Goal: Task Accomplishment & Management: Manage account settings

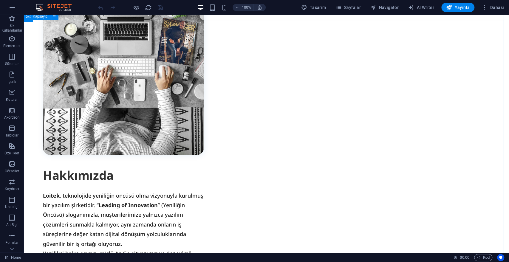
scroll to position [1093, 0]
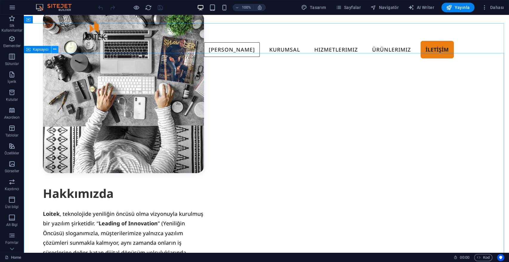
click at [52, 52] on button at bounding box center [54, 49] width 7 height 7
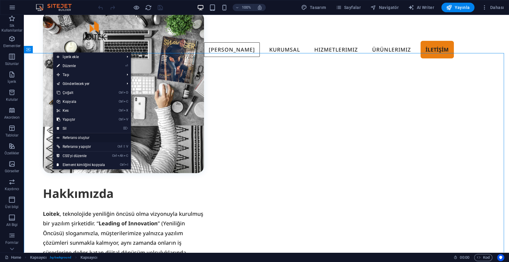
click at [76, 136] on link "Referans oluştur" at bounding box center [92, 137] width 78 height 9
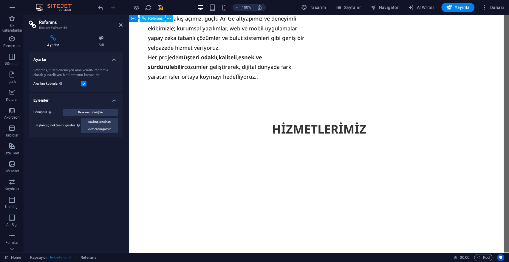
scroll to position [941, 0]
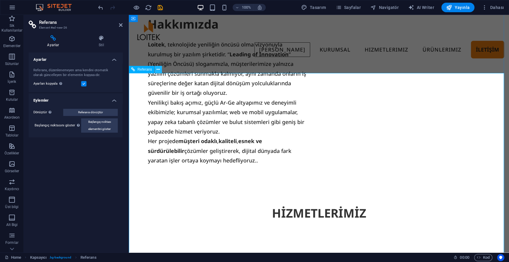
click at [158, 69] on icon at bounding box center [157, 69] width 3 height 6
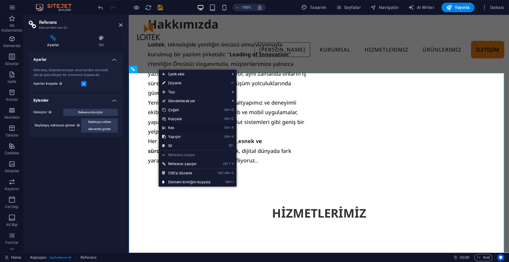
click at [174, 129] on link "Ctrl X Kes" at bounding box center [186, 127] width 55 height 9
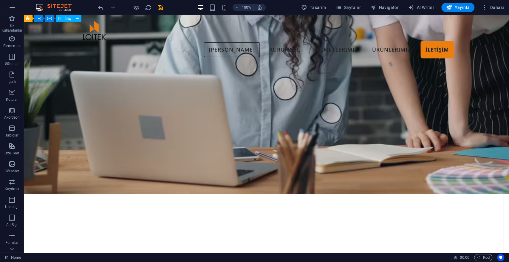
scroll to position [270, 0]
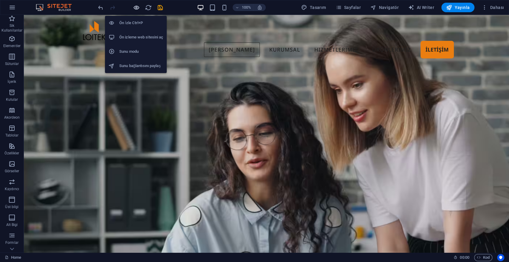
click at [136, 7] on icon "button" at bounding box center [136, 7] width 7 height 7
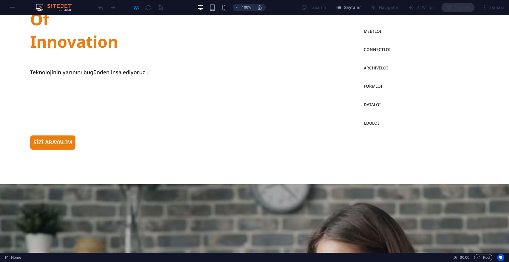
scroll to position [0, 0]
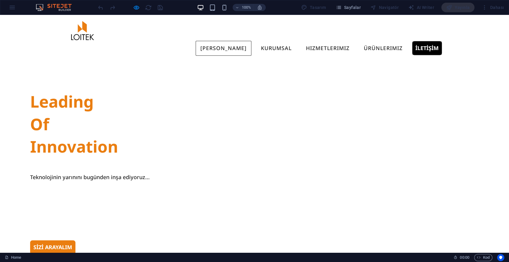
click at [418, 41] on link "İLETİŞİM" at bounding box center [427, 48] width 30 height 14
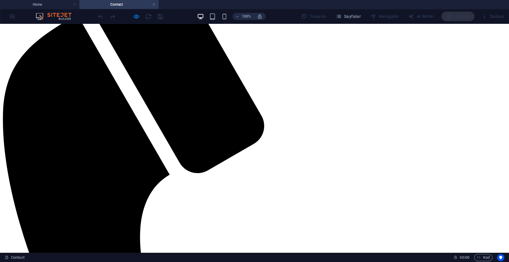
scroll to position [132, 0]
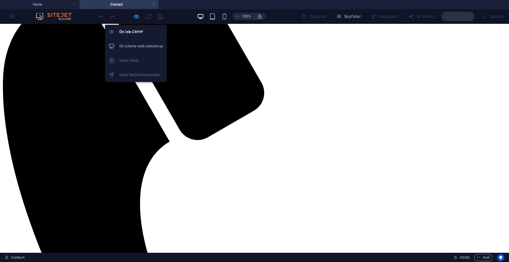
click at [136, 17] on icon "button" at bounding box center [136, 16] width 7 height 7
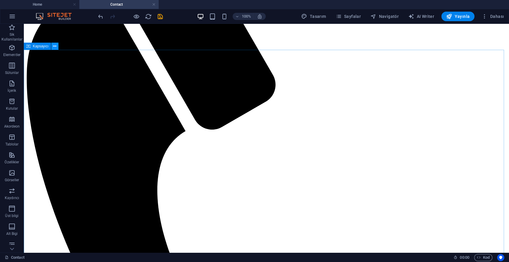
click at [56, 45] on button at bounding box center [54, 46] width 7 height 7
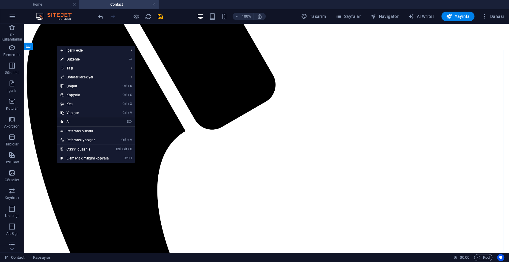
click at [74, 122] on link "⌦ Sil" at bounding box center [84, 121] width 55 height 9
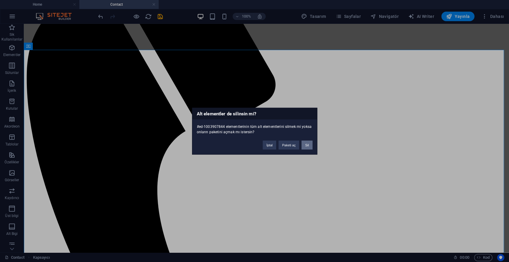
click at [304, 145] on button "Sil" at bounding box center [306, 144] width 11 height 9
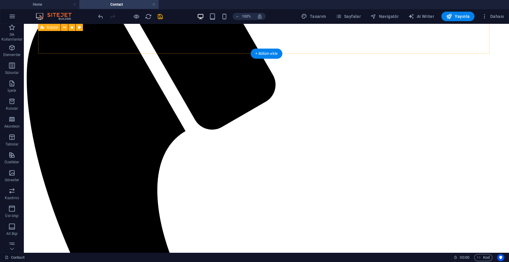
scroll to position [66, 0]
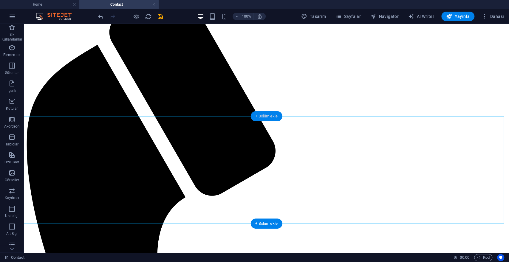
click at [272, 115] on div "+ Bölüm ekle" at bounding box center [266, 116] width 32 height 10
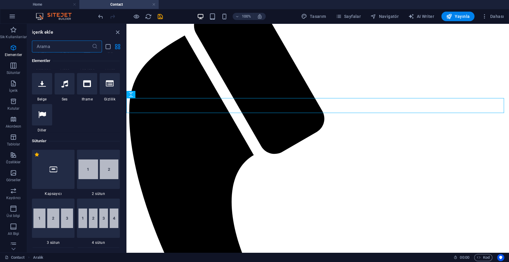
scroll to position [330, 0]
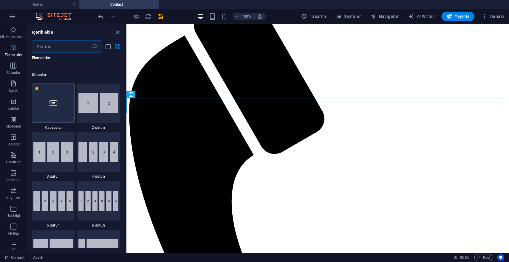
click at [57, 104] on div at bounding box center [53, 102] width 43 height 39
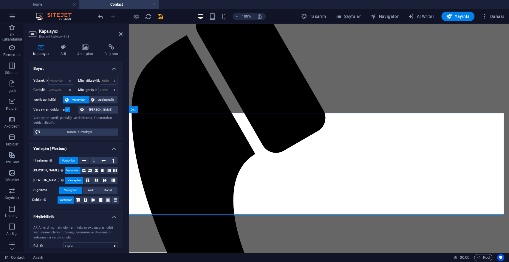
scroll to position [63, 0]
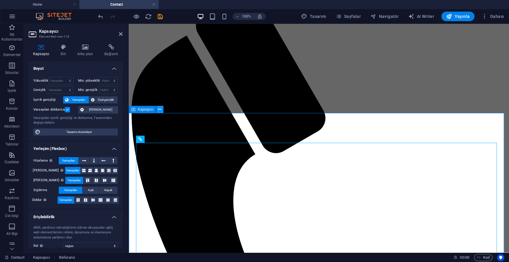
click at [157, 109] on button at bounding box center [159, 109] width 7 height 7
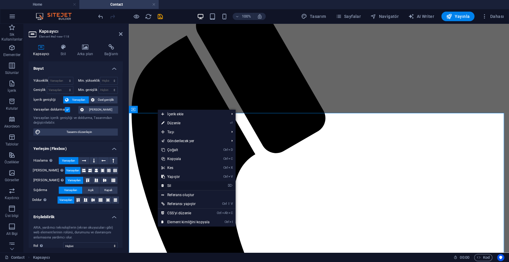
click at [175, 183] on link "⌦ Sil" at bounding box center [185, 185] width 55 height 9
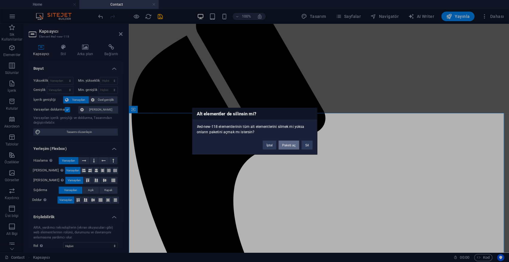
click at [286, 142] on button "Paketi aç" at bounding box center [288, 144] width 21 height 9
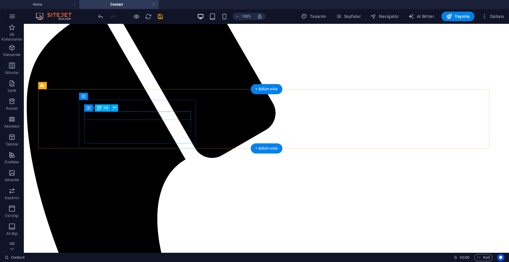
scroll to position [0, 0]
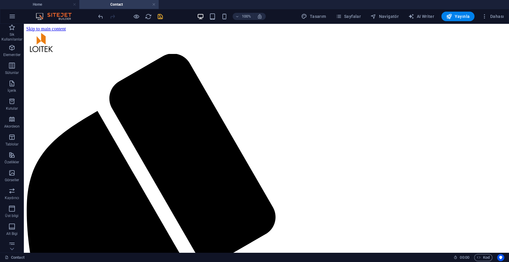
click at [160, 16] on icon "save" at bounding box center [160, 16] width 7 height 7
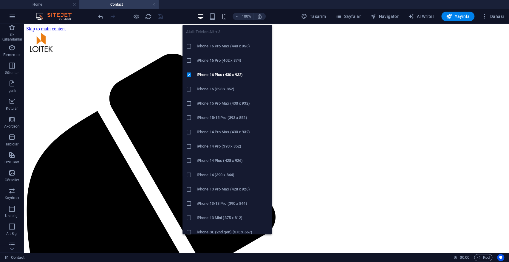
click at [224, 15] on icon "button" at bounding box center [224, 16] width 7 height 7
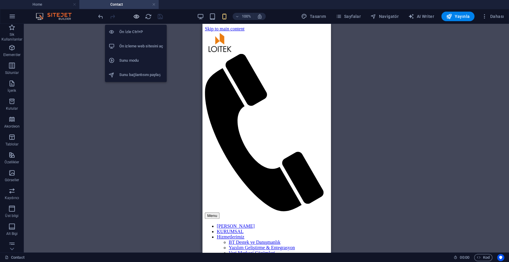
click at [138, 16] on icon "button" at bounding box center [136, 16] width 7 height 7
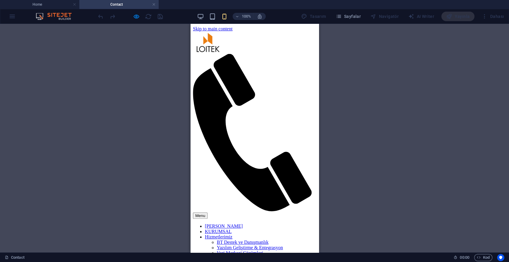
click at [211, 42] on img at bounding box center [208, 42] width 30 height 21
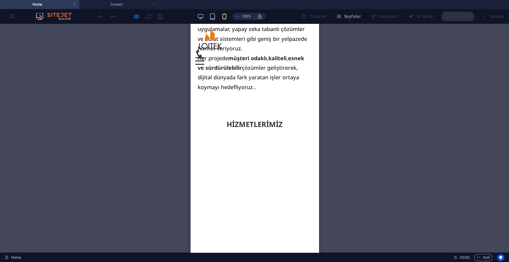
scroll to position [548, 0]
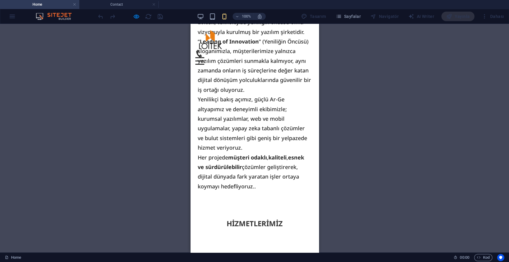
click at [202, 50] on icon at bounding box center [198, 53] width 7 height 7
click at [204, 57] on div "Menu" at bounding box center [199, 60] width 9 height 7
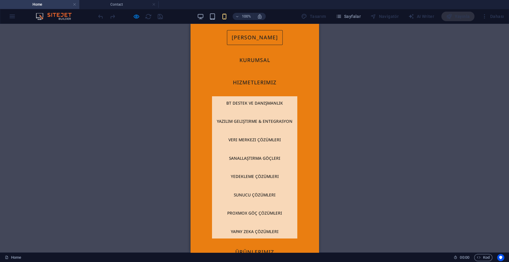
click at [246, 34] on link "[PERSON_NAME]" at bounding box center [255, 37] width 56 height 15
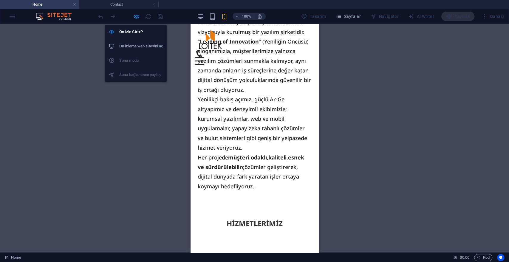
click at [137, 17] on icon "button" at bounding box center [136, 16] width 7 height 7
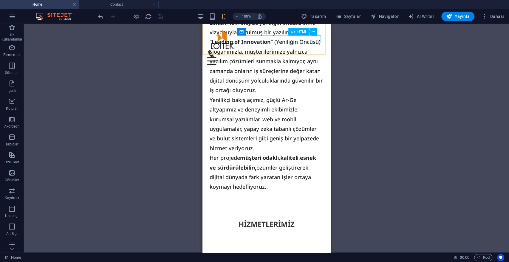
click at [312, 57] on div "Menu" at bounding box center [266, 60] width 119 height 7
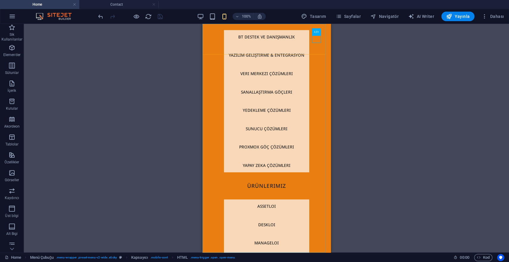
scroll to position [0, 0]
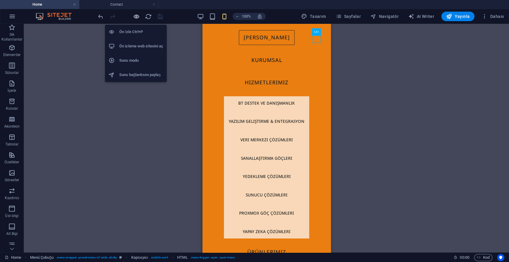
click at [136, 19] on icon "button" at bounding box center [136, 16] width 7 height 7
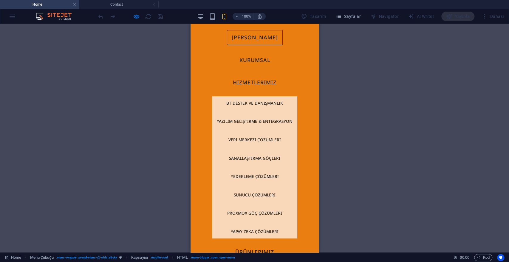
click at [207, 39] on ul "[PERSON_NAME] KURUMSAL Hizmetlerimiz BT Destek ve Danışmanlık Yazılım Geliştirm…" at bounding box center [254, 138] width 95 height 229
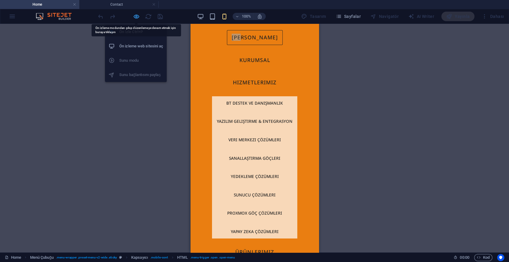
click at [133, 17] on span "button" at bounding box center [136, 16] width 7 height 7
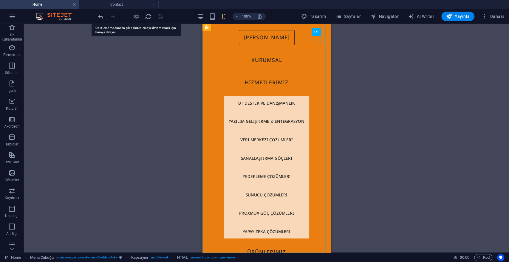
click at [214, 45] on nav "[PERSON_NAME] KURUMSAL Hizmetlerimiz BT Destek ve Danışmanlık Yazılım Geliştirm…" at bounding box center [266, 138] width 128 height 229
select select
select select "1"
select select
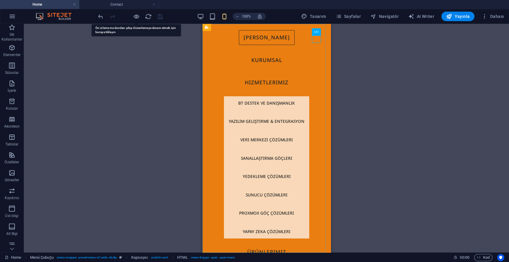
select select "5"
select select
select select "6"
select select
select select "7"
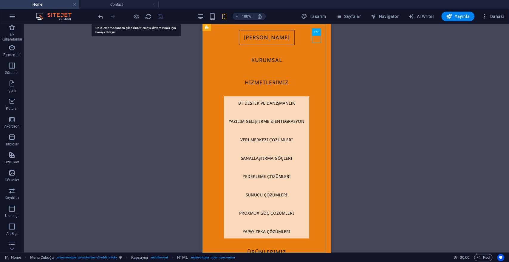
select select
select select "8"
select select
select select "9"
select select
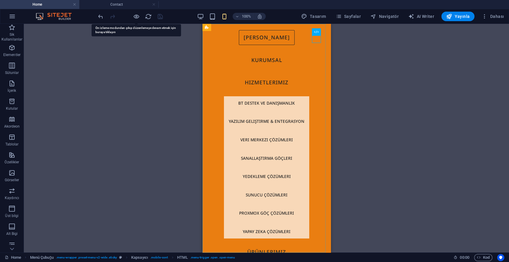
select select "10"
select select
select select "11"
select select
select select "12"
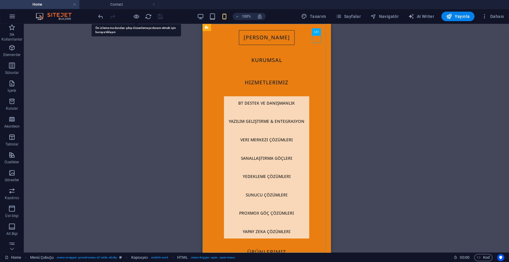
select select
select select "13"
select select
select select "14"
select select
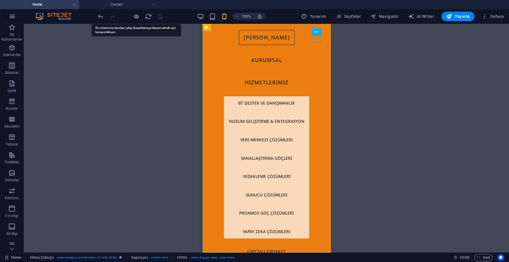
select select "15"
select select
select select "16"
select select
select select "17"
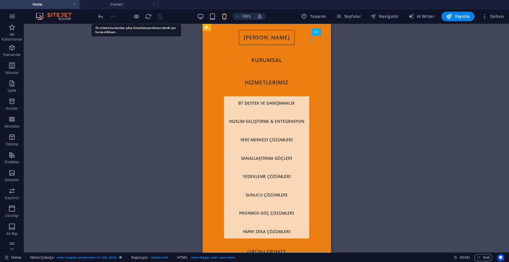
select select
select select "18"
select select
select select "19"
select select
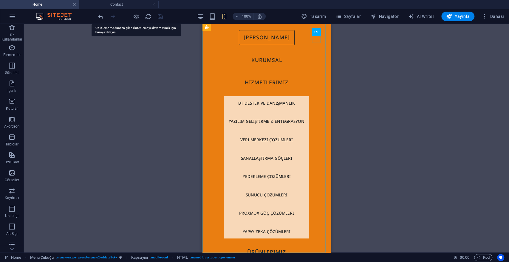
select select "20"
select select
select select "21"
select select
select select "22"
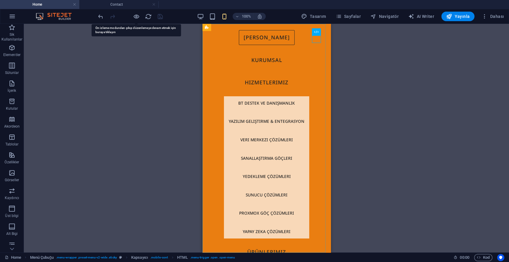
select select
select select "23"
select select
select select "24"
select select
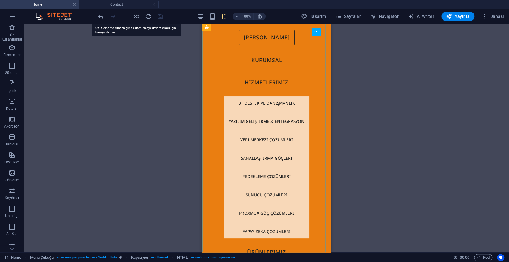
select select "25"
select select
select select "primary"
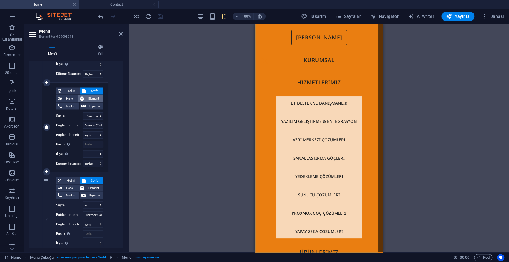
scroll to position [761, 0]
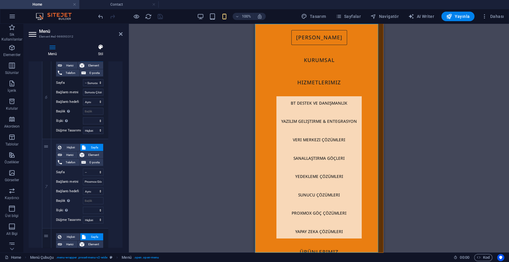
click at [104, 51] on h4 "Stil" at bounding box center [101, 50] width 44 height 13
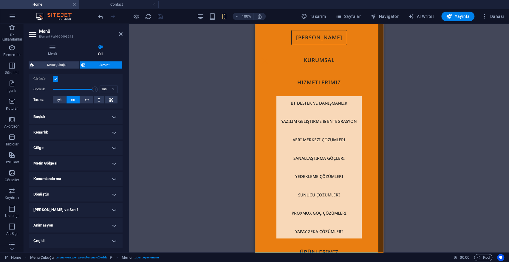
scroll to position [0, 0]
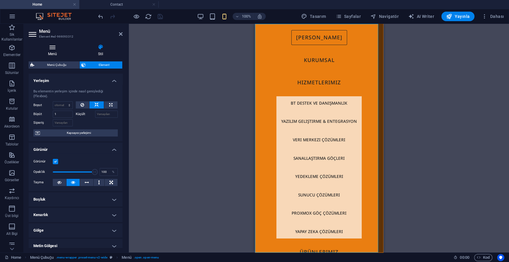
click at [53, 52] on h4 "Menü" at bounding box center [54, 50] width 50 height 13
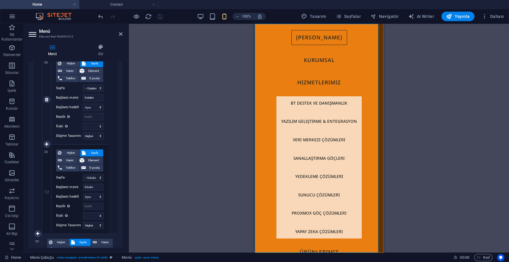
scroll to position [1905, 0]
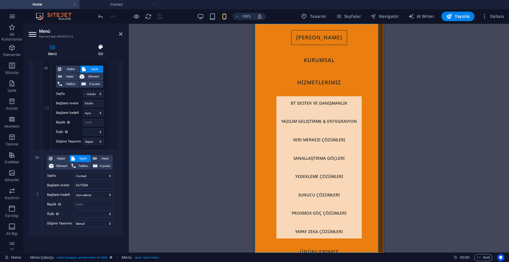
click at [105, 49] on icon at bounding box center [101, 47] width 44 height 6
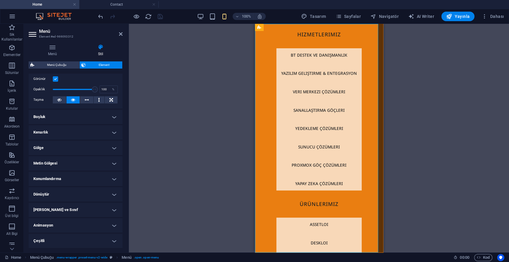
scroll to position [0, 0]
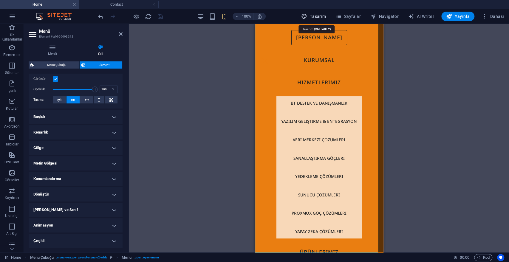
click at [324, 16] on span "Tasarım" at bounding box center [313, 16] width 25 height 6
select select "px"
select select "500"
select select "px"
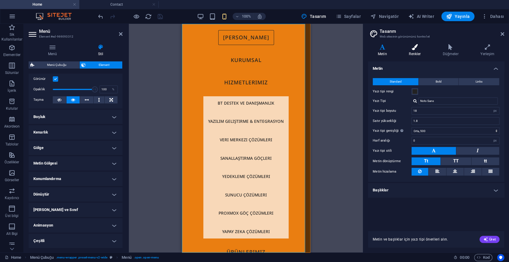
click at [417, 54] on h4 "Renkler" at bounding box center [416, 50] width 34 height 13
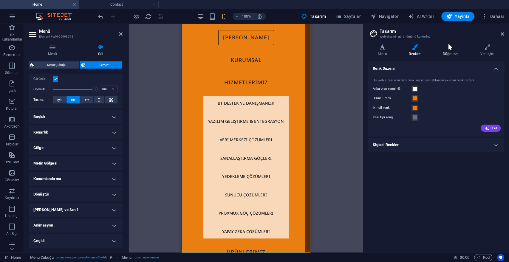
click at [437, 49] on icon at bounding box center [450, 47] width 35 height 6
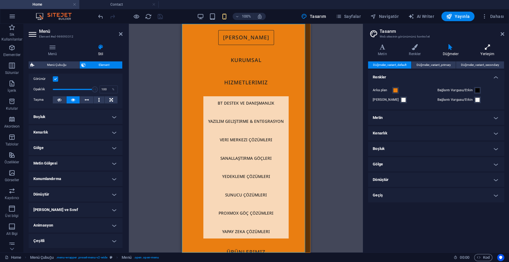
click at [479, 47] on icon at bounding box center [487, 47] width 34 height 6
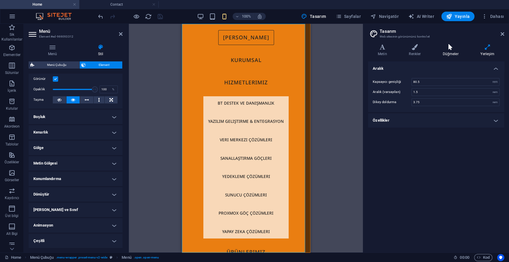
click at [439, 45] on icon at bounding box center [450, 47] width 35 height 6
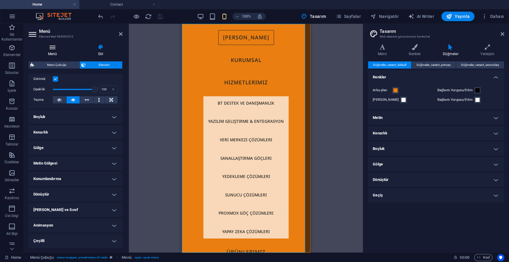
click at [63, 48] on icon at bounding box center [53, 47] width 48 height 6
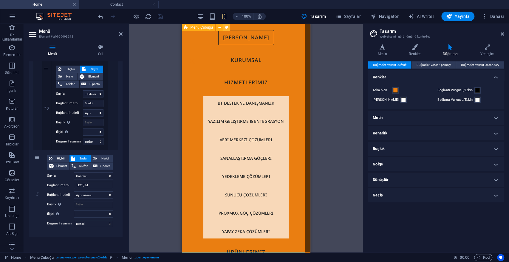
click at [225, 27] on icon at bounding box center [226, 27] width 3 height 6
select select "rem"
select select "hover_border"
select select "px"
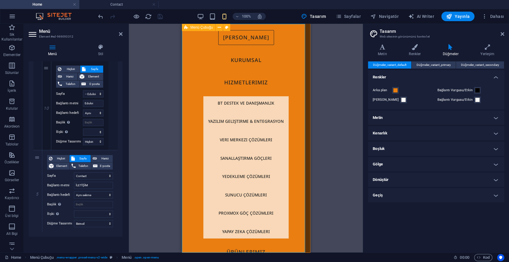
select select "rem"
select select "link-special-font"
select select "rem"
select select "500"
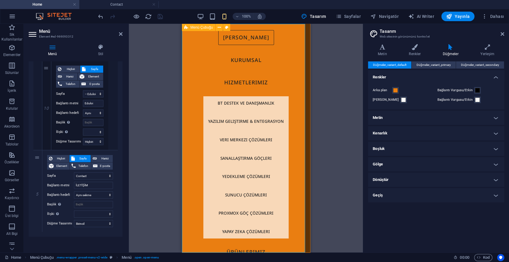
select select "px"
select select "preset-menu-v2-wide"
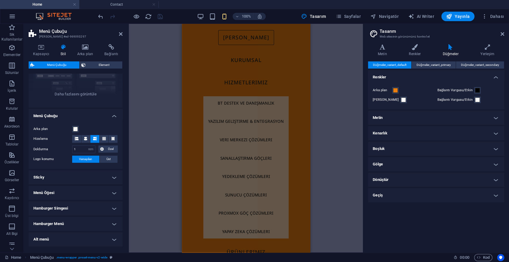
scroll to position [88, 0]
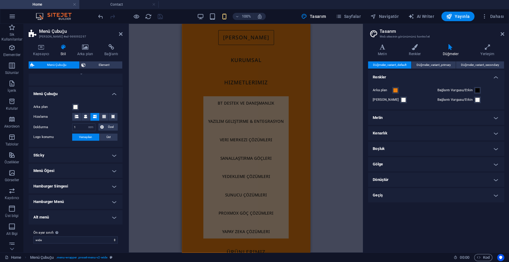
click at [68, 152] on h4 "Sticky" at bounding box center [76, 155] width 94 height 14
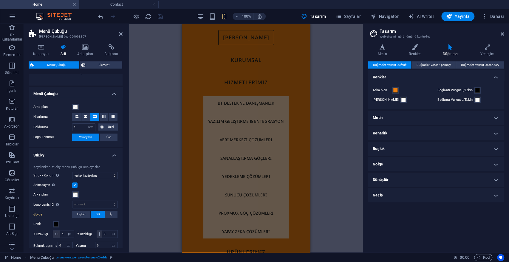
click at [67, 154] on h4 "Sticky" at bounding box center [76, 153] width 94 height 11
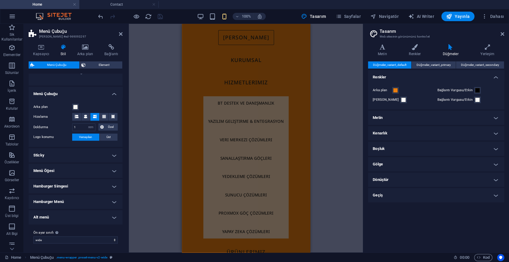
click at [69, 165] on h4 "Menü Öğesi" at bounding box center [76, 171] width 94 height 14
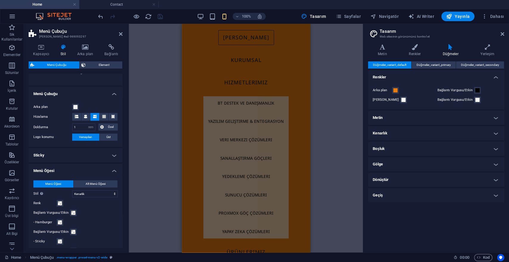
scroll to position [155, 0]
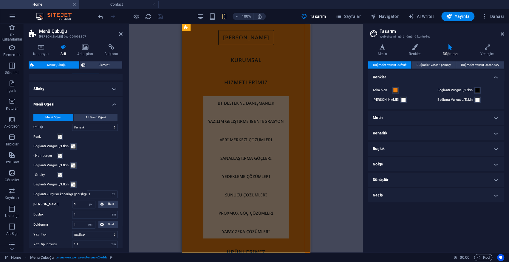
click at [251, 146] on nav "[PERSON_NAME] KURUMSAL Hizmetlerimiz BT Destek ve Danışmanlık Yazılım Geliştirm…" at bounding box center [246, 138] width 128 height 229
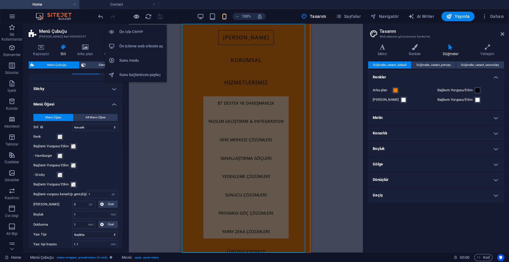
click at [135, 15] on icon "button" at bounding box center [136, 16] width 7 height 7
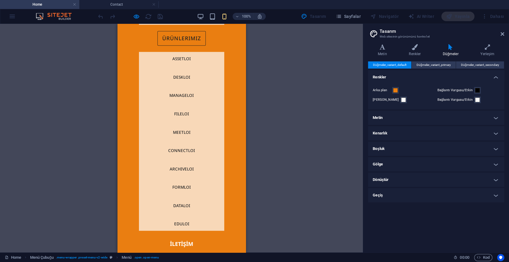
scroll to position [614, 0]
click at [171, 244] on link "İLETİŞİM" at bounding box center [181, 244] width 30 height 14
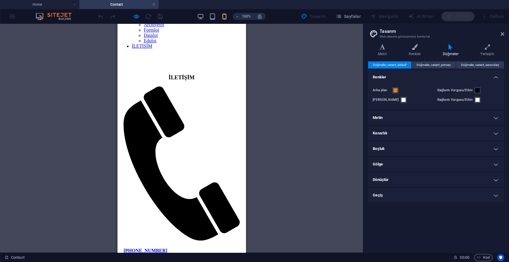
scroll to position [265, 0]
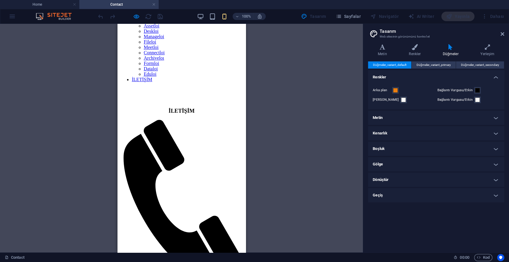
click at [261, 55] on div "Mevcut içeriği değiştirmek için buraya sürükleyin. Yeni bir element oluşturmak …" at bounding box center [181, 138] width 363 height 229
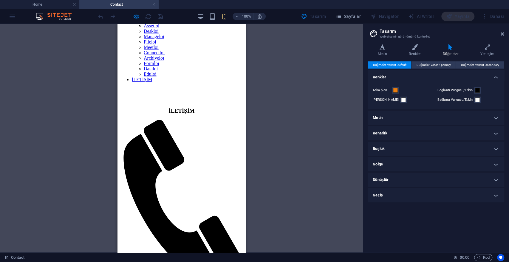
scroll to position [298, 0]
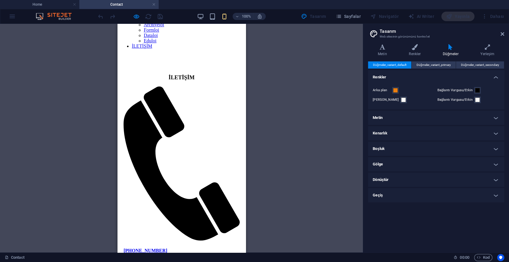
click at [264, 156] on div "Mevcut içeriği değiştirmek için buraya sürükleyin. Yeni bir element oluşturmak …" at bounding box center [181, 138] width 363 height 229
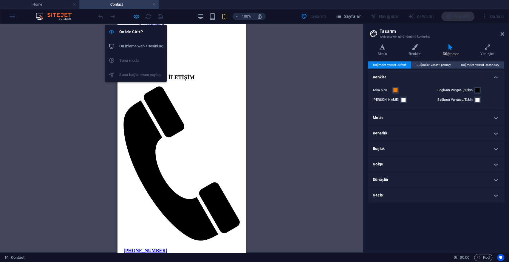
click at [134, 14] on icon "button" at bounding box center [136, 16] width 7 height 7
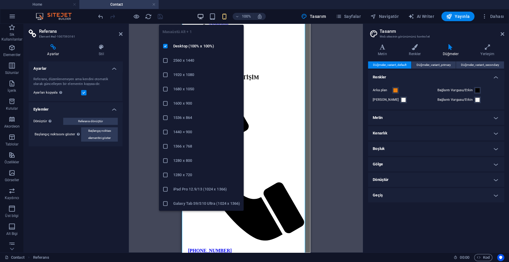
click at [203, 14] on icon "button" at bounding box center [200, 16] width 7 height 7
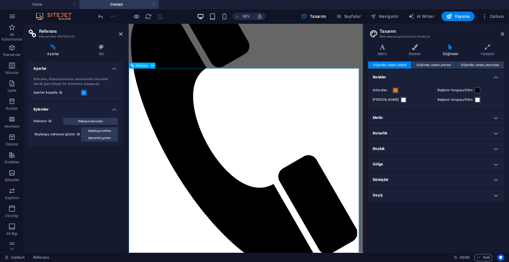
scroll to position [0, 0]
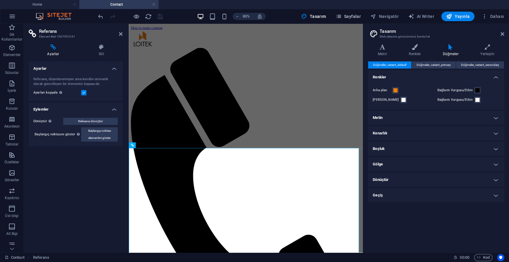
click at [340, 15] on icon "button" at bounding box center [338, 16] width 6 height 6
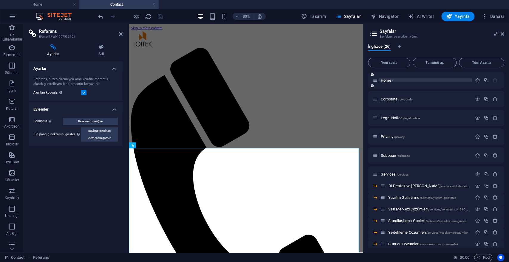
click at [383, 80] on span "Home /" at bounding box center [387, 80] width 12 height 4
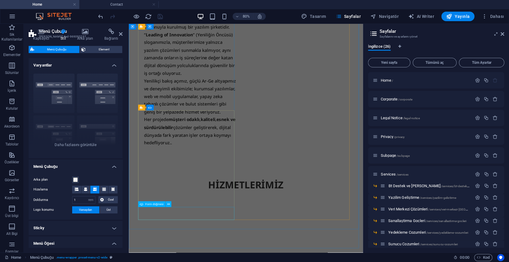
scroll to position [861, 0]
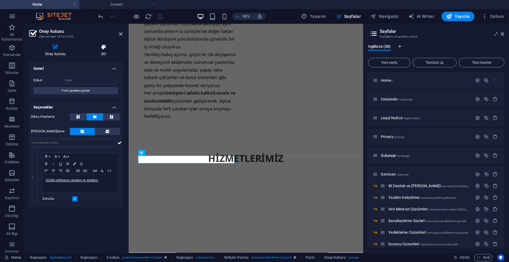
click at [106, 56] on h4 "Stil" at bounding box center [104, 50] width 38 height 13
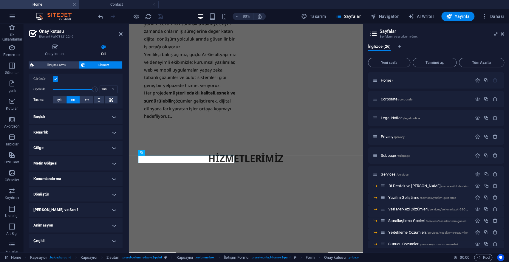
scroll to position [0, 0]
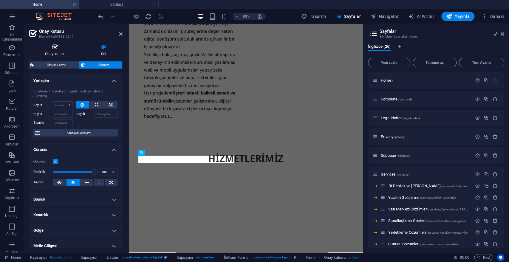
click at [49, 48] on icon at bounding box center [56, 47] width 54 height 6
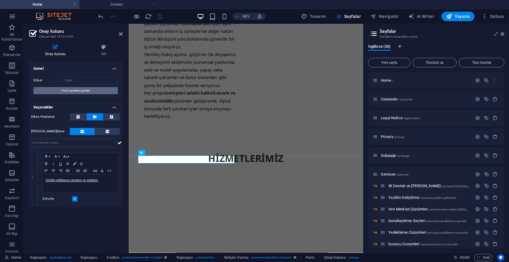
click at [87, 93] on span "Form ayarlarını göster" at bounding box center [76, 90] width 28 height 7
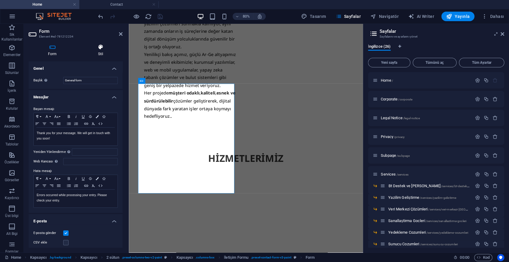
click at [103, 46] on icon at bounding box center [101, 47] width 44 height 6
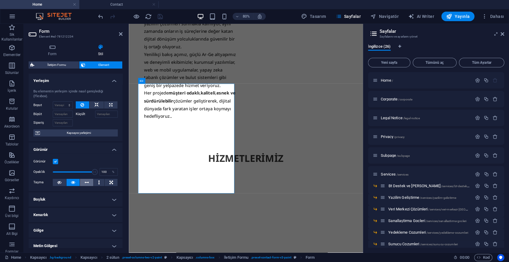
scroll to position [83, 0]
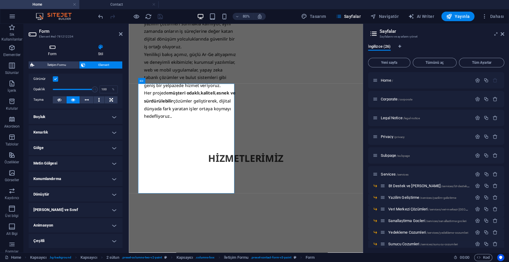
click at [56, 45] on icon at bounding box center [53, 47] width 48 height 6
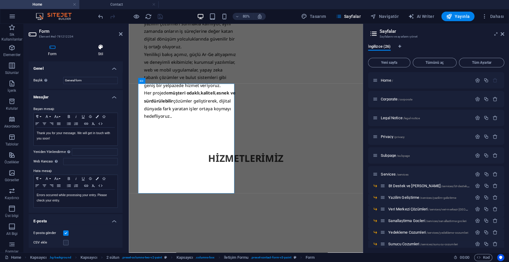
click at [97, 54] on h4 "Stil" at bounding box center [101, 50] width 44 height 13
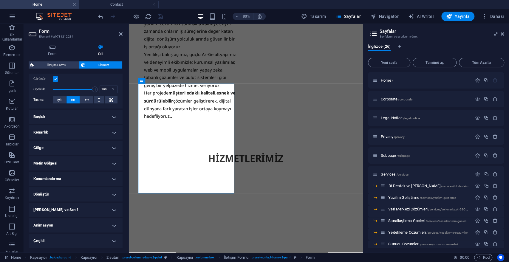
scroll to position [894, 0]
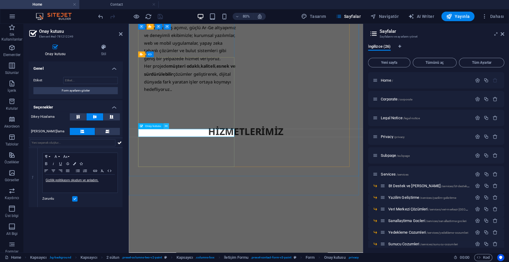
click at [168, 126] on button at bounding box center [166, 126] width 6 height 6
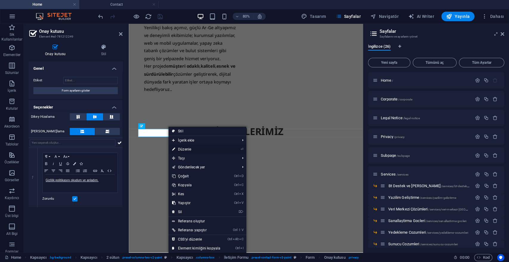
click at [188, 150] on link "⏎ Düzenle" at bounding box center [195, 149] width 55 height 9
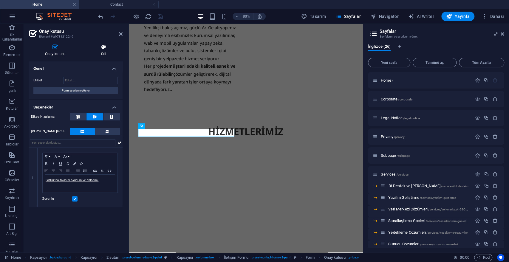
click at [95, 49] on icon at bounding box center [104, 47] width 38 height 6
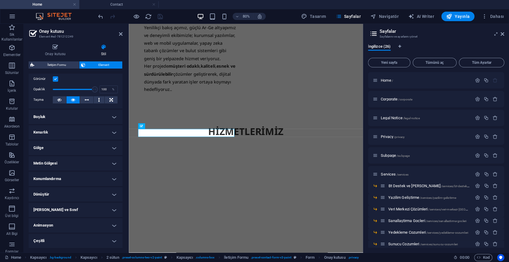
scroll to position [0, 0]
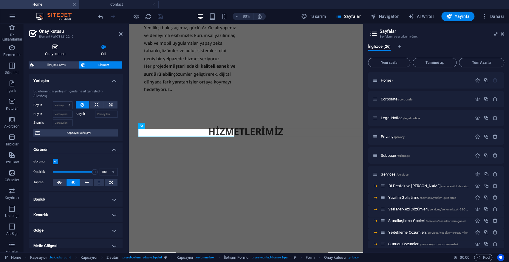
click at [60, 54] on h4 "Onay kutusu" at bounding box center [57, 50] width 56 height 13
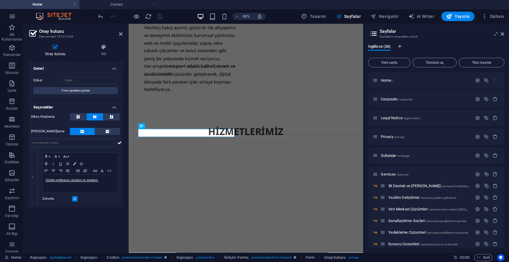
click at [118, 35] on header "Onay kutusu Element #ed-781212249" at bounding box center [76, 31] width 94 height 15
click at [119, 35] on icon at bounding box center [121, 34] width 4 height 5
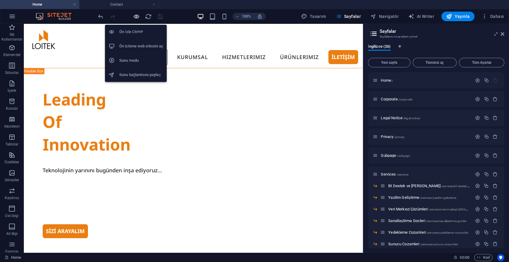
click at [137, 16] on icon "button" at bounding box center [136, 16] width 7 height 7
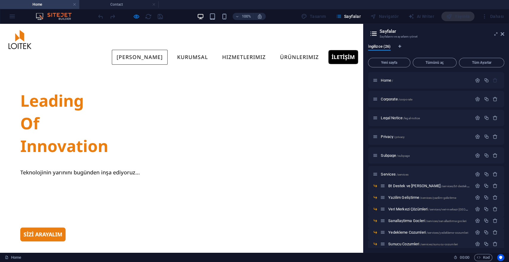
click at [342, 50] on link "İLETİŞİM" at bounding box center [343, 57] width 30 height 14
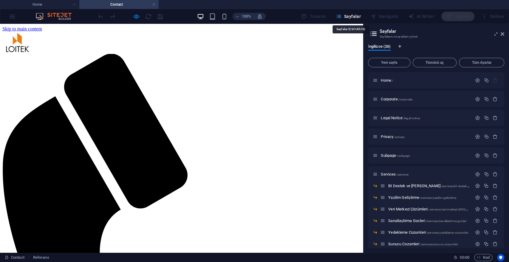
click at [341, 17] on icon "button" at bounding box center [338, 16] width 6 height 6
click at [332, 20] on div "Tasarım [PERSON_NAME] AI Writer Yayınla Dahası" at bounding box center [402, 17] width 207 height 10
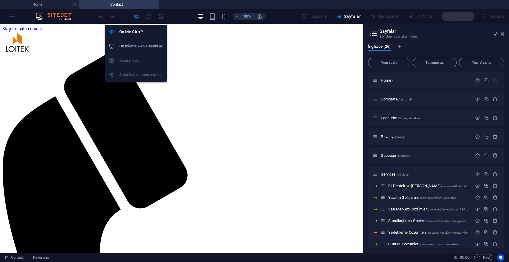
click at [133, 15] on icon "button" at bounding box center [136, 16] width 7 height 7
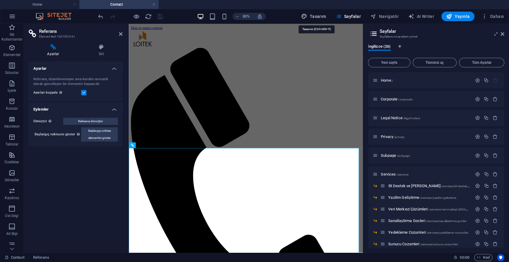
click at [323, 18] on span "Tasarım" at bounding box center [313, 16] width 25 height 6
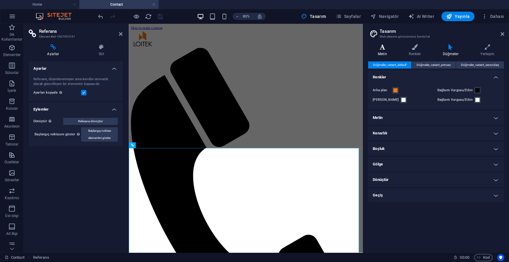
click at [391, 50] on icon at bounding box center [382, 47] width 29 height 6
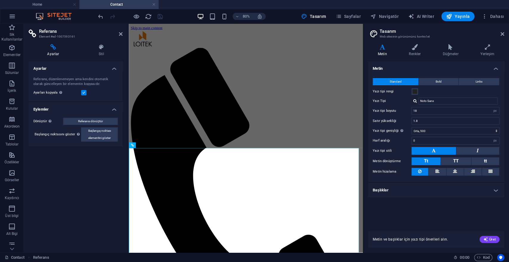
click at [439, 77] on div "Standard Bold Links Yazı tipi rengi Yazı Tipi Noto Sans Yazı tipi boyutu 18 rem…" at bounding box center [436, 127] width 139 height 110
click at [441, 81] on span "Bold" at bounding box center [438, 81] width 6 height 7
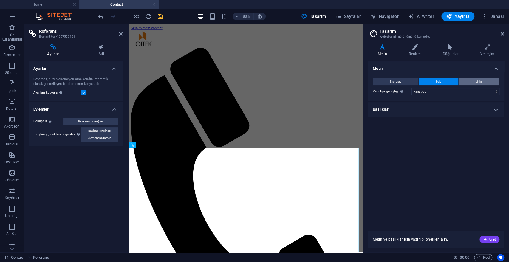
click at [470, 80] on button "Links" at bounding box center [478, 81] width 41 height 7
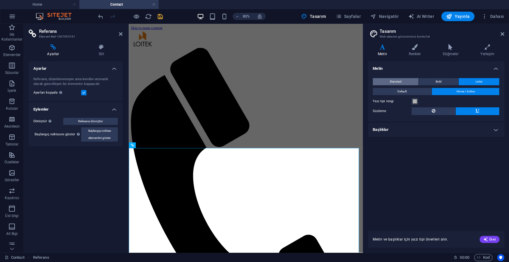
click at [388, 79] on button "Standard" at bounding box center [396, 81] width 46 height 7
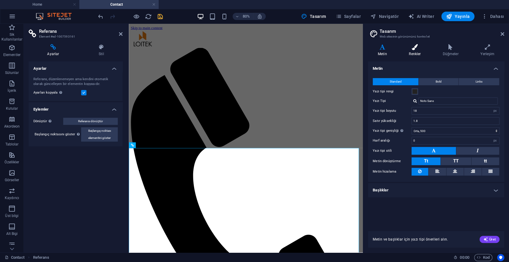
click at [427, 51] on h4 "Renkler" at bounding box center [416, 50] width 34 height 13
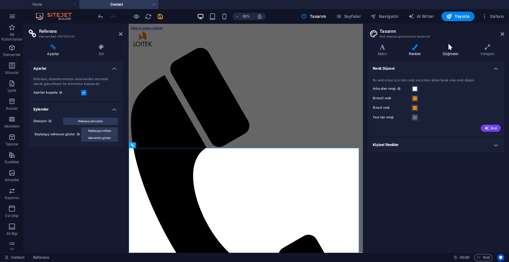
click at [448, 48] on icon at bounding box center [450, 47] width 35 height 6
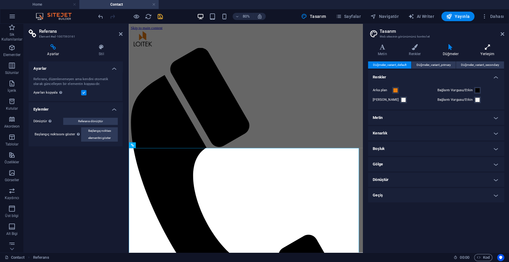
click at [488, 51] on h4 "Yerleşim" at bounding box center [487, 50] width 34 height 13
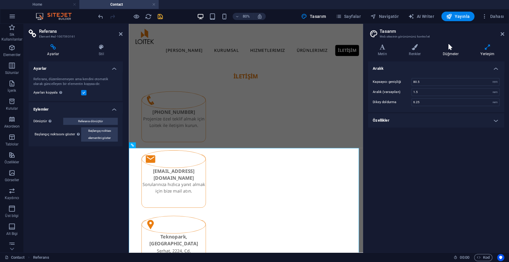
click at [455, 49] on icon at bounding box center [450, 47] width 35 height 6
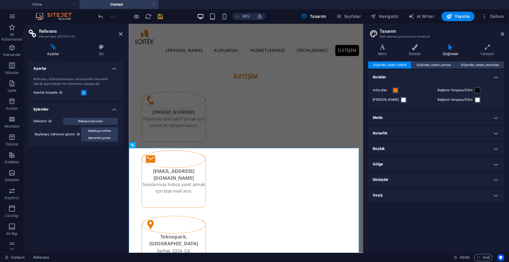
click at [392, 114] on h4 "Metin" at bounding box center [436, 118] width 136 height 14
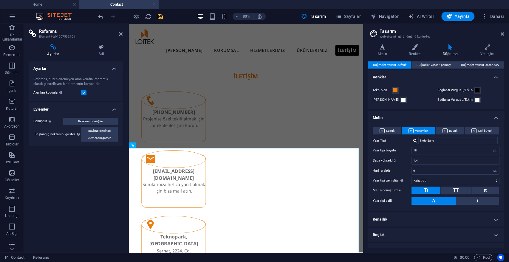
click at [391, 221] on h4 "Kenarlık" at bounding box center [436, 219] width 136 height 14
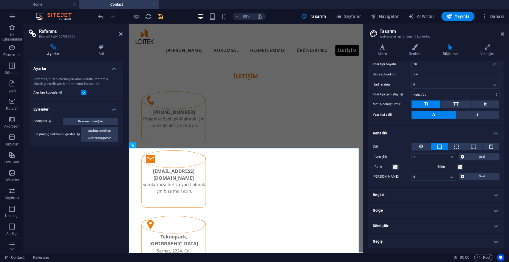
click at [401, 195] on h4 "Boşluk" at bounding box center [436, 195] width 136 height 14
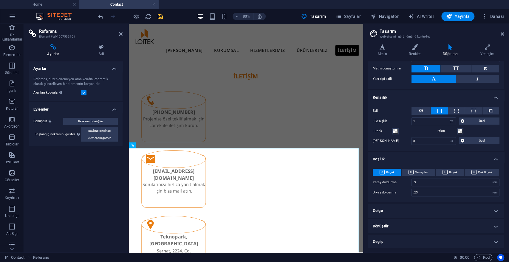
click at [396, 210] on h4 "Gölge" at bounding box center [436, 211] width 136 height 14
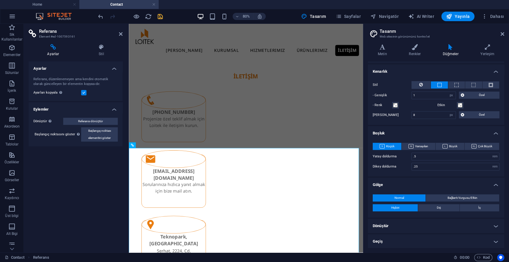
click at [399, 226] on h4 "Dönüştür" at bounding box center [436, 226] width 136 height 14
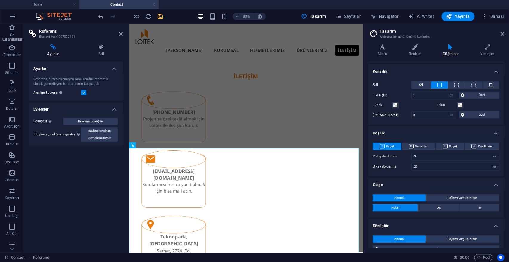
scroll to position [202, 0]
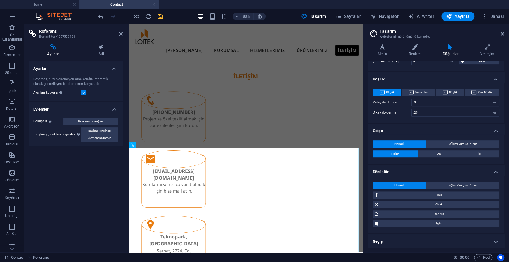
click at [391, 240] on h4 "Geçiş" at bounding box center [436, 241] width 136 height 14
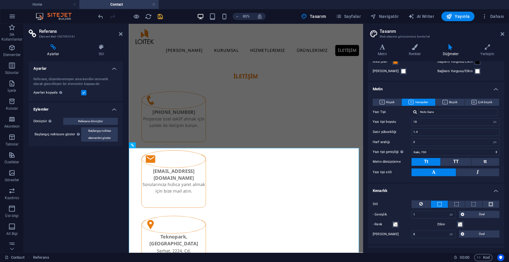
scroll to position [0, 0]
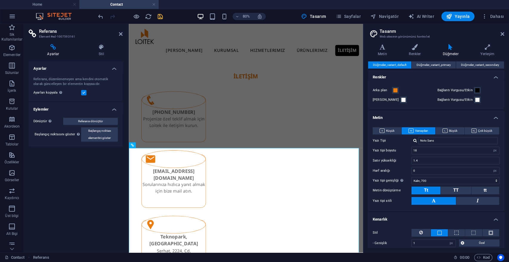
click at [421, 43] on div "Varyantlar Metin Renkler Düğmeler Yerleşim Metin Standard Bold Links Yazı tipi …" at bounding box center [436, 145] width 146 height 213
click at [418, 45] on icon at bounding box center [415, 47] width 32 height 6
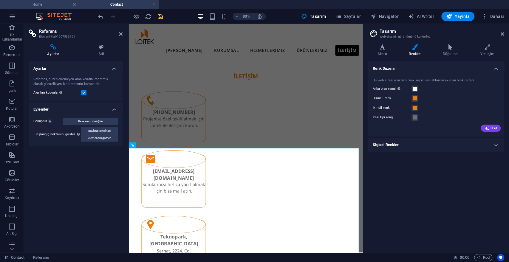
click at [51, 4] on h4 "Home" at bounding box center [39, 4] width 79 height 7
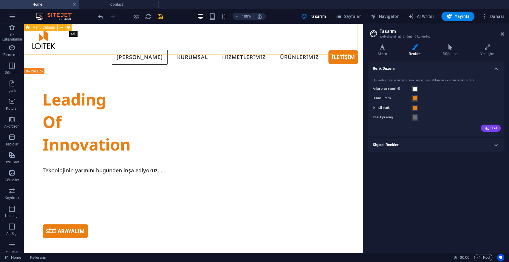
click at [68, 27] on icon at bounding box center [68, 27] width 3 height 6
select select "rem"
select select "hover_border"
select select "px"
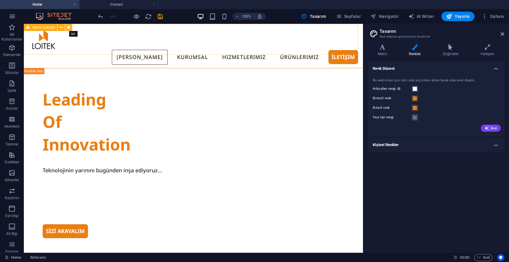
select select "rem"
select select "link-special-font"
select select "rem"
select select "500"
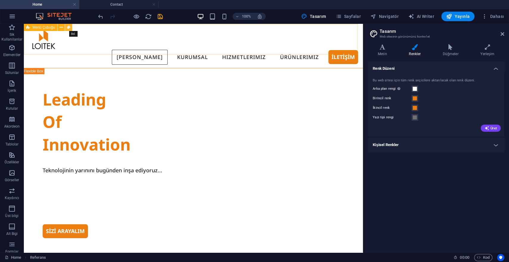
select select "px"
select select "preset-menu-v2-wide"
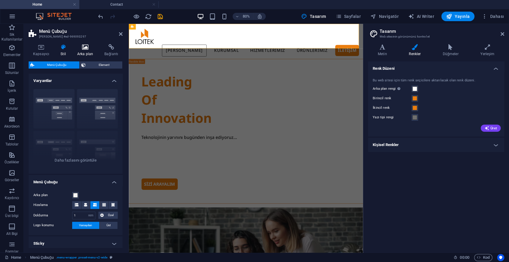
click at [85, 51] on h4 "Arka plan" at bounding box center [86, 50] width 27 height 13
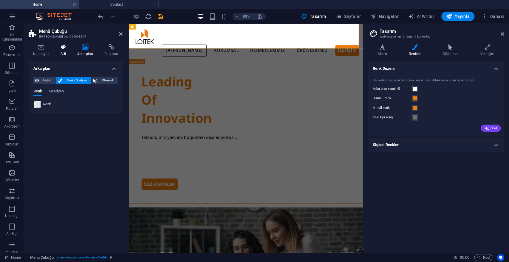
click at [64, 54] on h4 "Stil" at bounding box center [64, 50] width 17 height 13
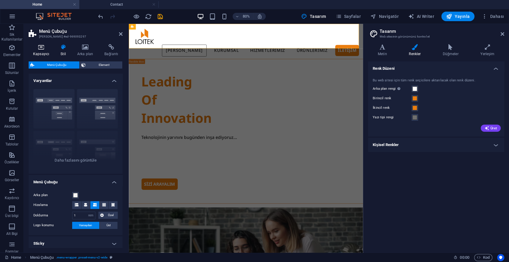
click at [35, 49] on icon at bounding box center [41, 47] width 25 height 6
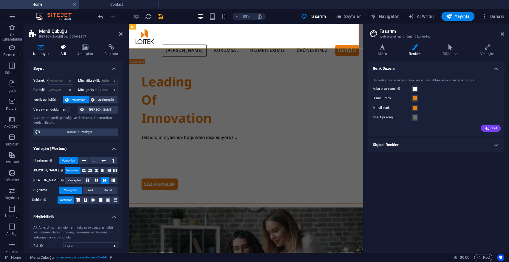
click at [61, 47] on icon at bounding box center [63, 47] width 14 height 6
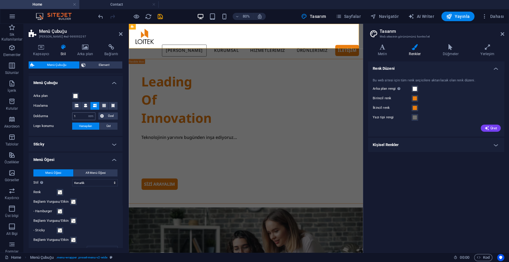
scroll to position [66, 0]
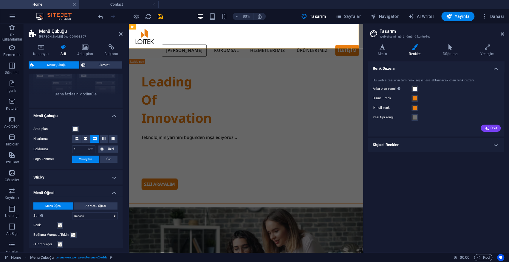
click at [79, 178] on h4 "Sticky" at bounding box center [76, 177] width 94 height 14
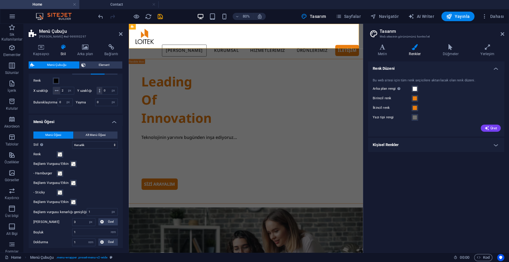
scroll to position [265, 0]
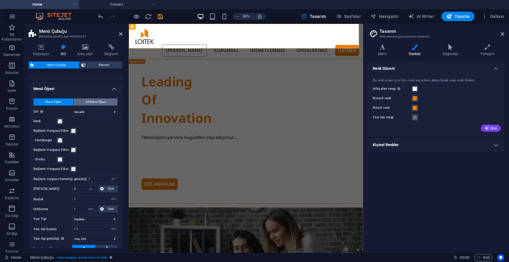
click at [91, 106] on span "Alt Menü Öğesi" at bounding box center [96, 101] width 20 height 7
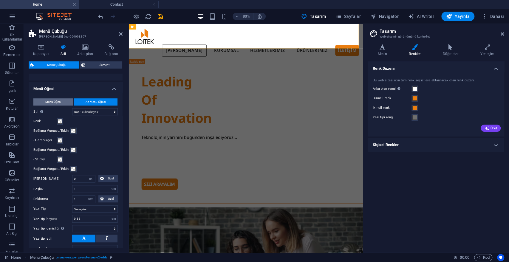
click at [58, 106] on span "Menü Öğesi" at bounding box center [53, 101] width 16 height 7
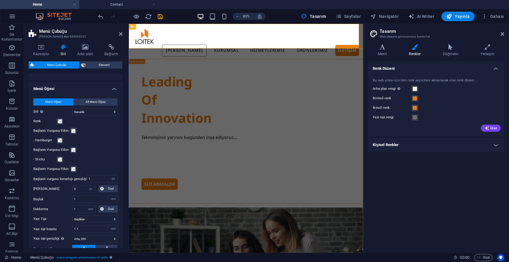
scroll to position [373, 0]
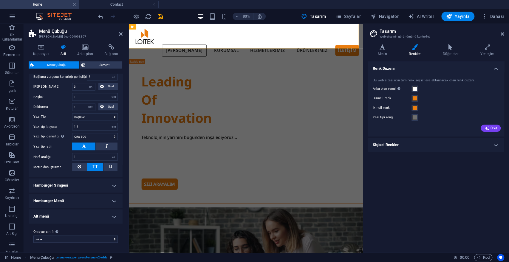
click at [77, 186] on h4 "Hamburger Simgesi" at bounding box center [76, 185] width 94 height 14
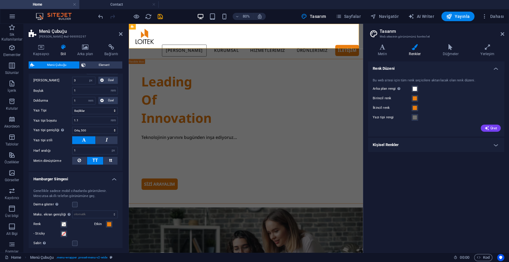
scroll to position [468, 0]
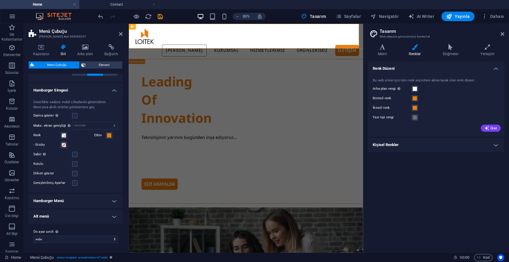
click at [81, 199] on h4 "Hamburger Menü" at bounding box center [76, 201] width 94 height 14
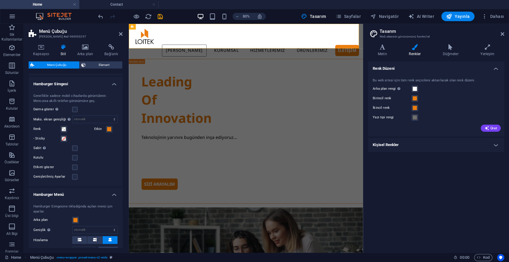
scroll to position [534, 0]
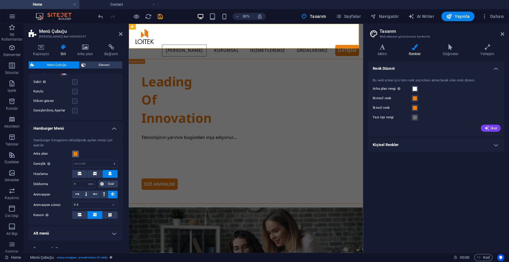
click at [75, 156] on span at bounding box center [75, 153] width 5 height 5
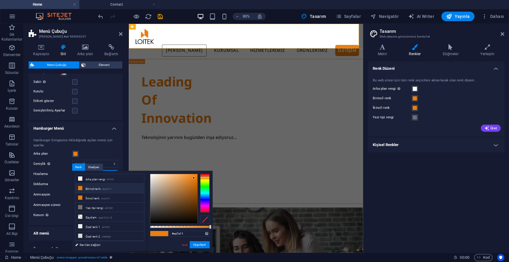
click at [85, 142] on div "Hamburger Simgesine tıkladığında açılan menü için ayarlar. Arka plan Genişlik S…" at bounding box center [75, 178] width 96 height 93
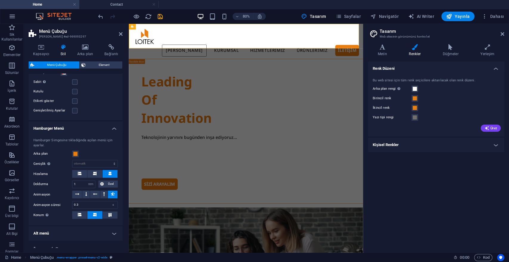
scroll to position [435, 0]
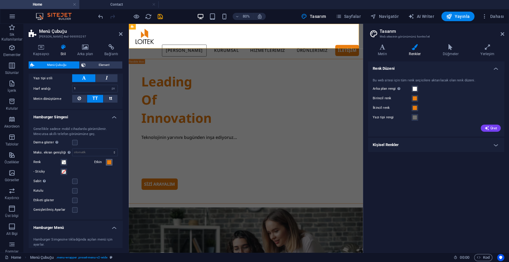
click at [108, 165] on span at bounding box center [109, 162] width 5 height 5
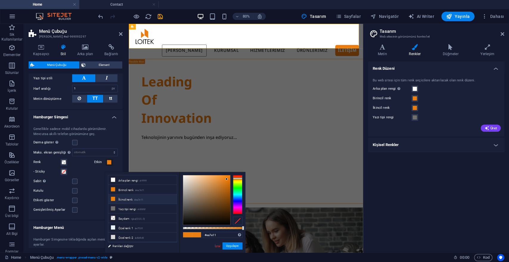
click at [94, 185] on div "Sabit Tetikleyiciyi, daima görünüm pencerelerinde olacak şekilde sabit bir duru…" at bounding box center [75, 181] width 84 height 7
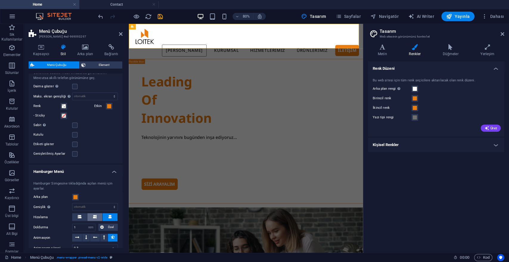
scroll to position [458, 0]
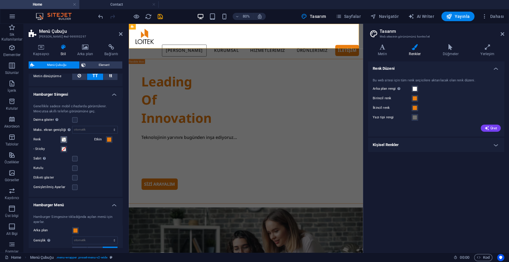
click at [63, 142] on span at bounding box center [63, 139] width 5 height 5
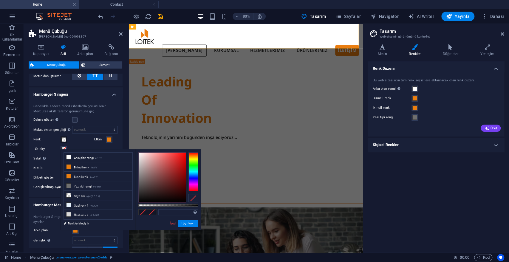
click at [48, 142] on label "Renk" at bounding box center [46, 139] width 27 height 7
click at [61, 142] on button "Renk" at bounding box center [64, 139] width 7 height 7
click at [48, 142] on label "Renk" at bounding box center [46, 139] width 27 height 7
click at [61, 142] on button "Renk" at bounding box center [64, 139] width 7 height 7
click at [48, 142] on label "Renk" at bounding box center [46, 139] width 27 height 7
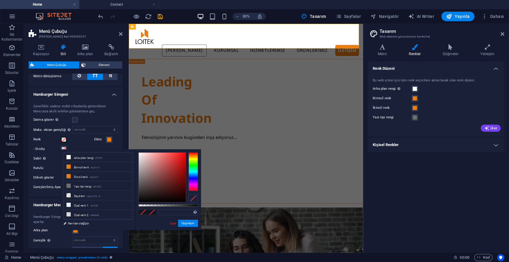
click at [61, 142] on button "Renk" at bounding box center [64, 139] width 7 height 7
click at [173, 225] on link "İptal" at bounding box center [173, 223] width 7 height 4
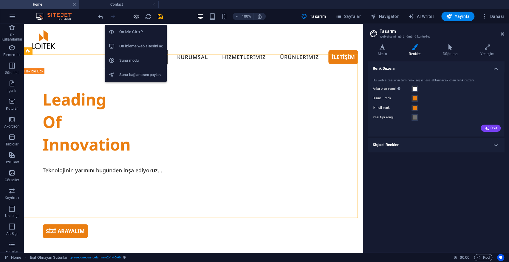
click at [134, 16] on icon "button" at bounding box center [136, 16] width 7 height 7
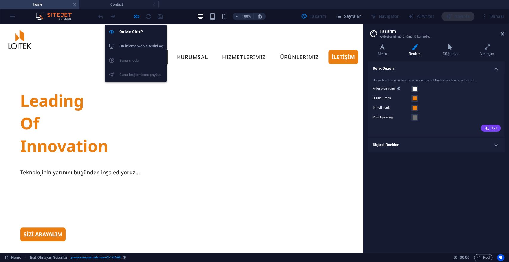
click at [131, 39] on li "Ön izleme web sitesini aç" at bounding box center [136, 46] width 62 height 14
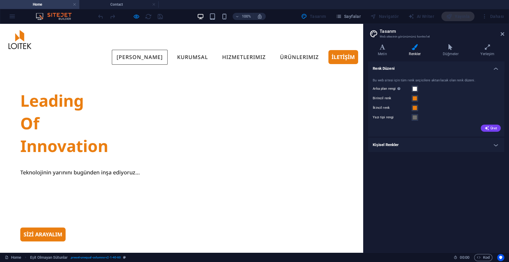
click at [26, 0] on li "Home" at bounding box center [39, 4] width 79 height 9
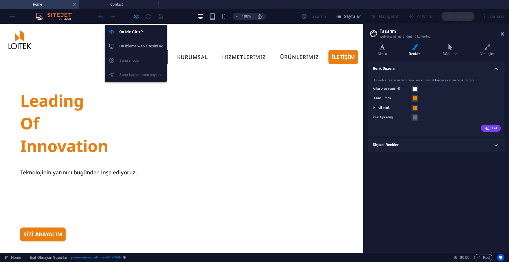
click at [135, 16] on icon "button" at bounding box center [136, 16] width 7 height 7
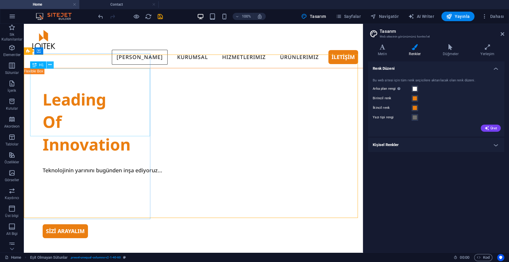
click at [50, 66] on icon at bounding box center [49, 65] width 3 height 6
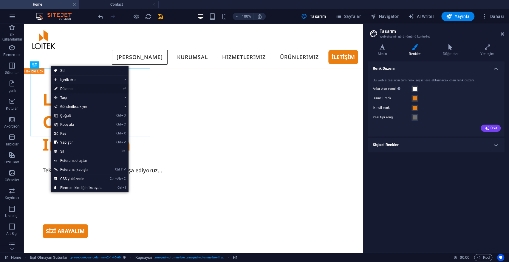
click at [66, 90] on link "⏎ Düzenle" at bounding box center [78, 88] width 55 height 9
select select "%"
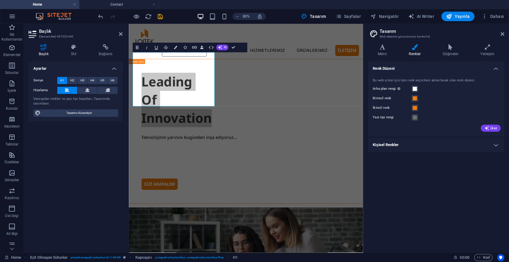
click at [69, 58] on div "Başlık Stil Bağlantı Ayarlar Seviye H1 H2 H3 H4 H5 H6 Hizalama Varsayılan renkl…" at bounding box center [76, 146] width 94 height 204
click at [72, 54] on h4 "Stil" at bounding box center [75, 50] width 28 height 13
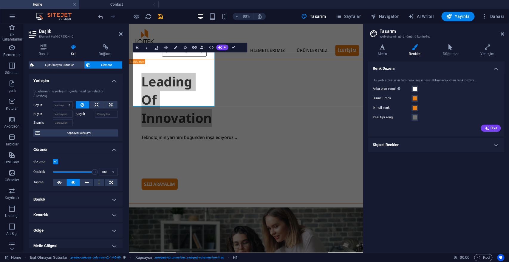
click at [66, 201] on h4 "Boşluk" at bounding box center [76, 199] width 94 height 14
click at [71, 221] on select "Varsayılan px rem % vh vw Özel" at bounding box center [73, 221] width 30 height 7
select select "%"
click at [78, 218] on select "Varsayılan px rem % vh vw Özel" at bounding box center [73, 221] width 30 height 7
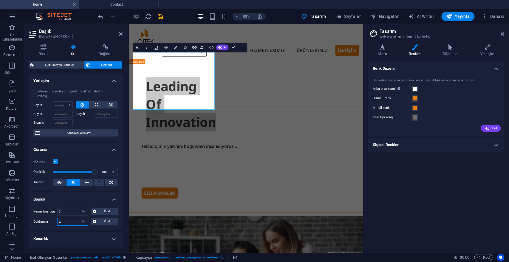
click at [67, 224] on input "2" at bounding box center [73, 221] width 30 height 7
type input "3"
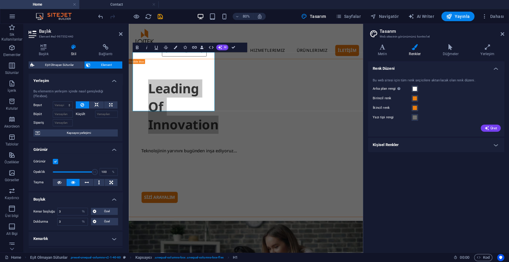
click at [73, 215] on div "Kenar boşluğu 3 Varsayılan otomatik px % rem vw vh Özel Özel 3 otomatik px % re…" at bounding box center [76, 216] width 94 height 27
click at [73, 214] on input "3" at bounding box center [73, 211] width 30 height 7
type input "0"
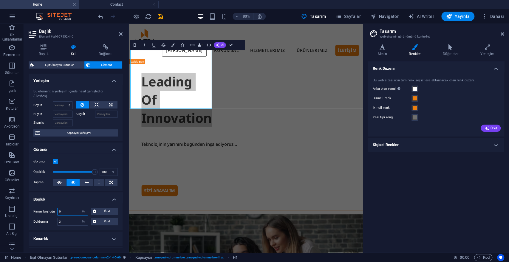
click at [70, 214] on input "0" at bounding box center [73, 211] width 30 height 7
click at [67, 221] on input "3" at bounding box center [73, 221] width 30 height 7
type input "5"
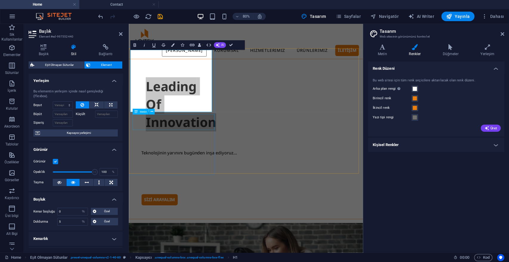
click at [153, 180] on div "Teknolojinin yarınını bugünden inşa ediyoruz..." at bounding box center [275, 185] width 261 height 10
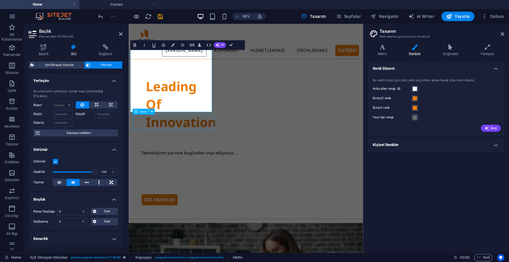
click at [253, 123] on div "Leading Of Innovation Teknolojinin yarınını bugünden inşa ediyoruz... SİZİ ARAY…" at bounding box center [275, 168] width 296 height 201
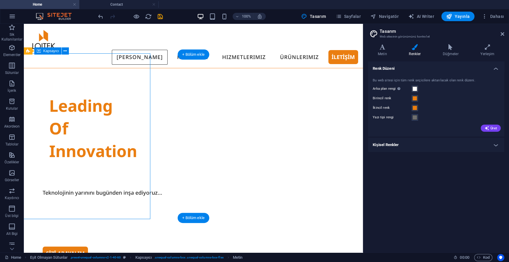
click at [148, 123] on div "Leading Of Innovation Teknolojinin yarınını bugünden inşa ediyoruz... SİZİ ARAY…" at bounding box center [194, 174] width 342 height 213
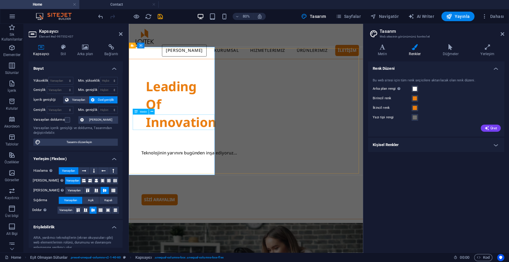
click at [157, 180] on div "Teknolojinin yarınını bugünden inşa ediyoruz..." at bounding box center [275, 185] width 261 height 10
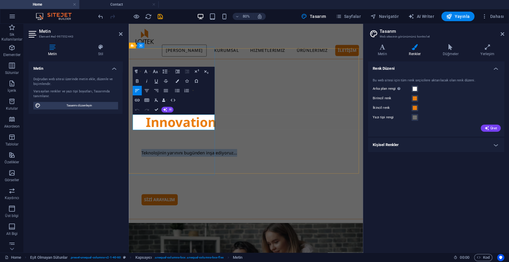
click at [157, 180] on p "Teknolojinin yarınını bugünden inşa ediyoruz..." at bounding box center [275, 185] width 261 height 10
click at [106, 46] on icon at bounding box center [101, 47] width 44 height 6
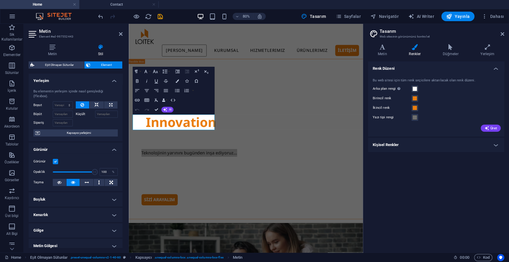
click at [57, 201] on h4 "Boşluk" at bounding box center [76, 199] width 94 height 14
click at [69, 217] on div "Kenar boşluğu 3 Varsayılan otomatik px % rem vw vh Özel Özel 3 otomatik px % re…" at bounding box center [76, 216] width 94 height 27
click at [69, 214] on input "3" at bounding box center [73, 211] width 30 height 7
type input "0"
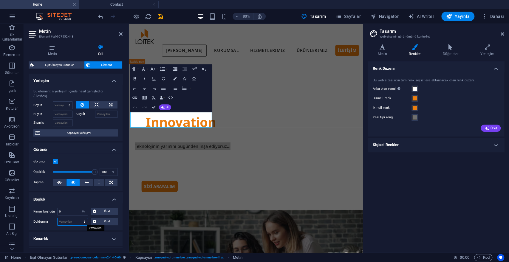
click at [64, 222] on select "Varsayılan px rem % vh vw Özel" at bounding box center [73, 221] width 30 height 7
select select "%"
click at [78, 218] on select "Varsayılan px rem % vh vw Özel" at bounding box center [73, 221] width 30 height 7
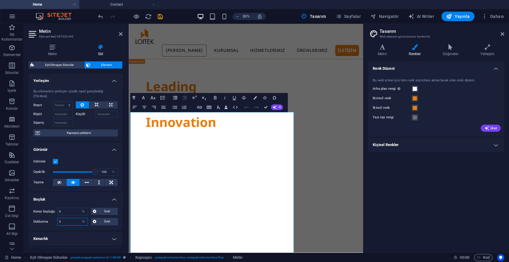
type input "5"
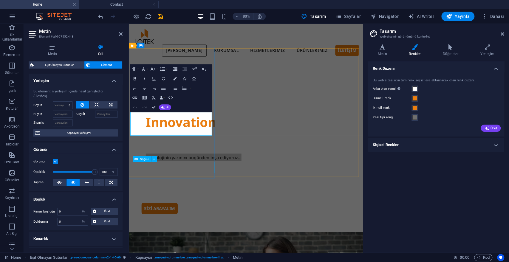
click at [161, 248] on div "SİZİ ARAYALIM" at bounding box center [275, 255] width 261 height 14
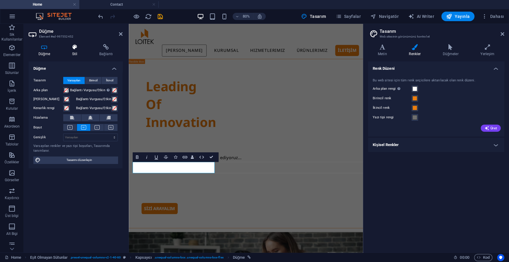
click at [84, 53] on h4 "Stil" at bounding box center [75, 50] width 27 height 13
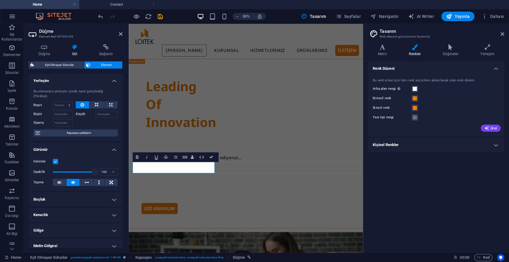
click at [64, 202] on h4 "Boşluk" at bounding box center [76, 199] width 94 height 14
click at [71, 213] on input "3" at bounding box center [73, 211] width 30 height 7
type input "0"
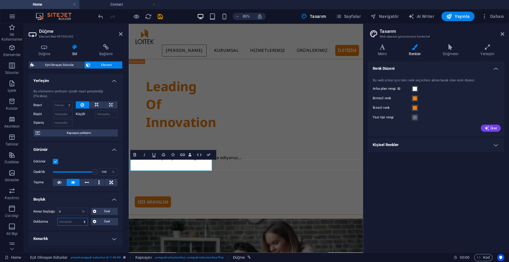
click at [65, 218] on select "Varsayılan px rem % vh vw Özel" at bounding box center [73, 221] width 30 height 7
click at [66, 219] on select "Varsayılan px rem % vh vw Özel" at bounding box center [73, 221] width 30 height 7
select select "%"
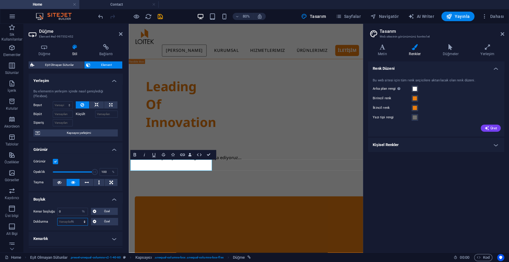
click at [78, 218] on select "Varsayılan px rem % vh vw Özel" at bounding box center [73, 221] width 30 height 7
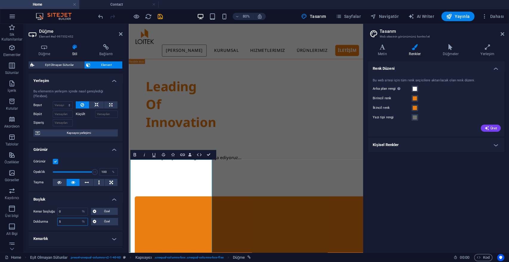
type input "5"
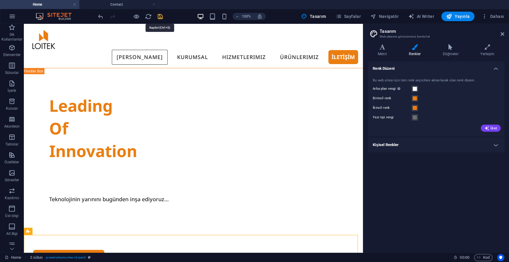
click at [159, 14] on icon "save" at bounding box center [160, 16] width 7 height 7
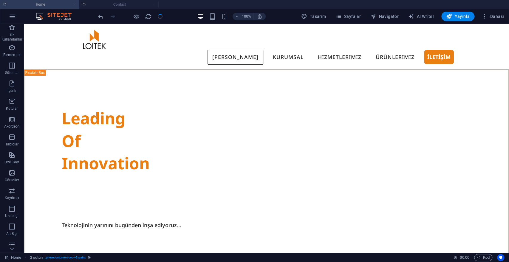
checkbox input "false"
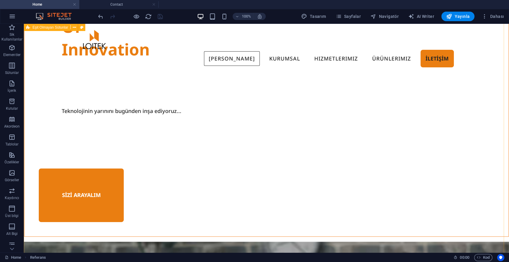
scroll to position [0, 0]
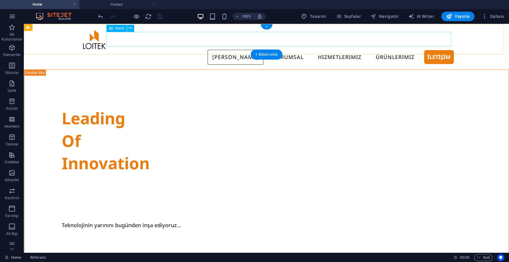
click at [288, 50] on nav "[PERSON_NAME] KURUMSAL Hizmetlerimiz BT Destek ve Danışmanlık Yazılım Geliştirm…" at bounding box center [266, 57] width 374 height 15
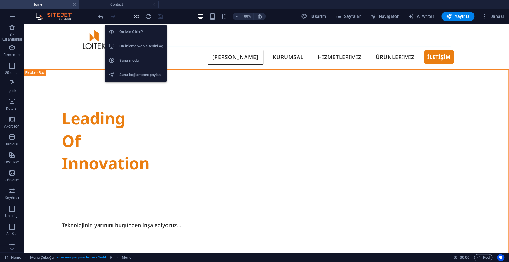
click at [138, 14] on icon "button" at bounding box center [136, 16] width 7 height 7
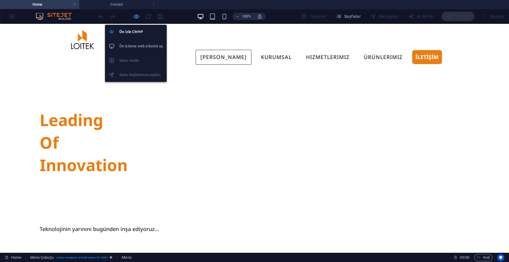
click at [138, 14] on icon "button" at bounding box center [136, 16] width 7 height 7
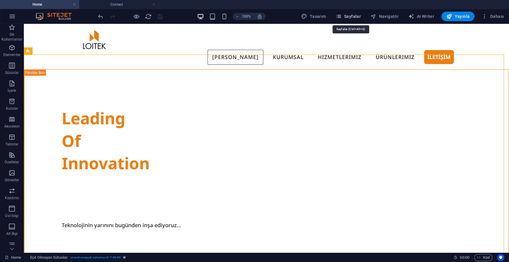
click at [341, 15] on icon "button" at bounding box center [338, 16] width 6 height 6
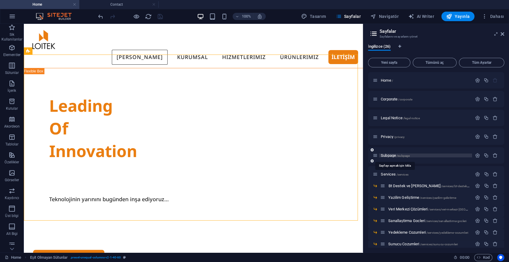
click at [386, 153] on span "Subpage /subpage" at bounding box center [395, 155] width 29 height 4
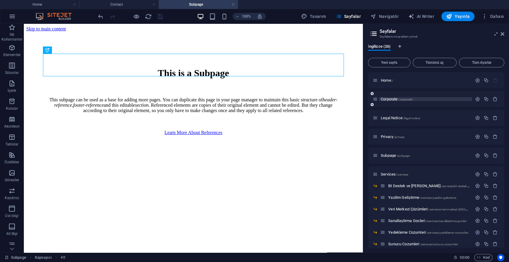
click at [387, 98] on span "Corporate /corporate" at bounding box center [397, 99] width 32 height 4
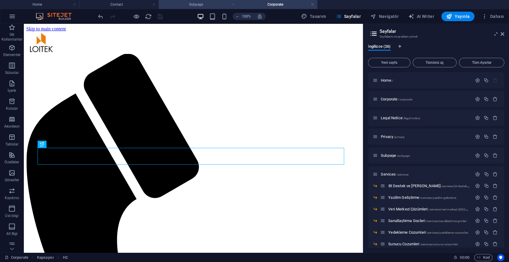
click at [232, 3] on link at bounding box center [233, 5] width 4 height 6
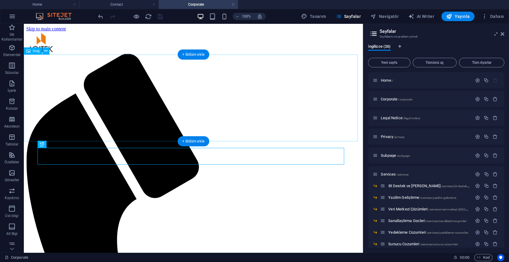
scroll to position [99, 0]
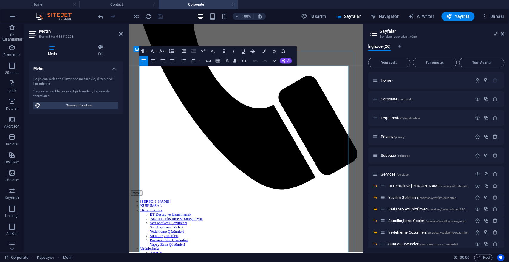
scroll to position [75, 0]
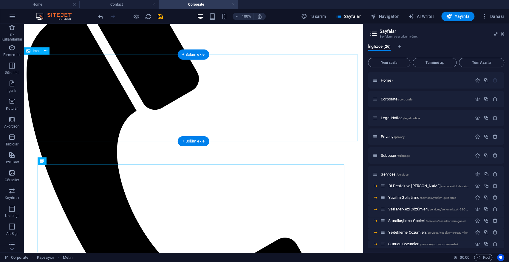
scroll to position [0, 0]
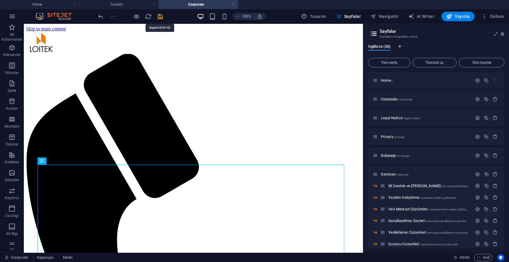
click at [157, 17] on icon "save" at bounding box center [160, 16] width 7 height 7
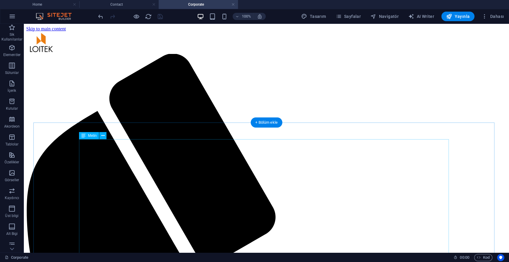
scroll to position [66, 0]
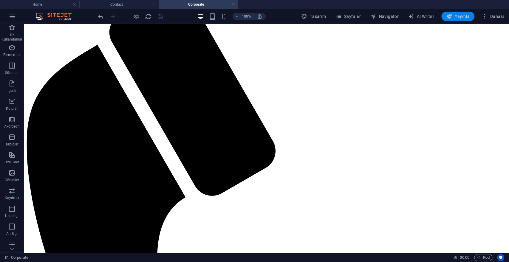
click at [453, 17] on span "Yayınla" at bounding box center [458, 16] width 24 height 6
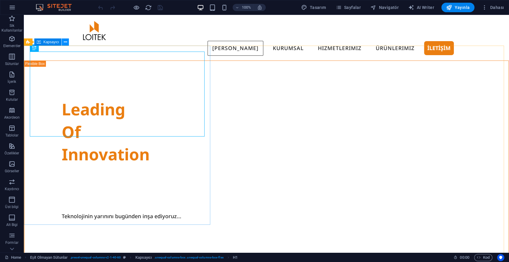
click at [65, 42] on icon at bounding box center [65, 42] width 3 height 6
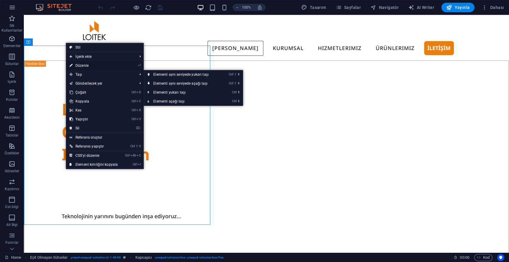
click at [91, 66] on link "⏎ Düzenle" at bounding box center [93, 65] width 55 height 9
select select "%"
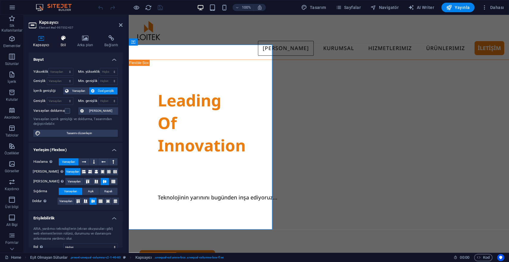
click at [59, 39] on icon at bounding box center [63, 38] width 14 height 6
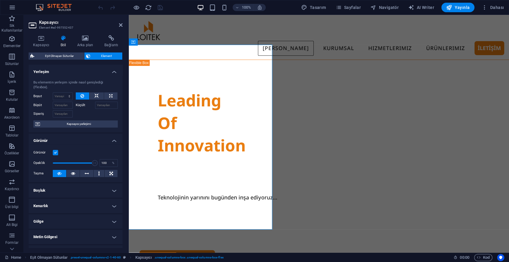
click at [63, 193] on h4 "Boşluk" at bounding box center [76, 190] width 94 height 14
click at [66, 201] on input "1" at bounding box center [73, 202] width 30 height 7
type input "0"
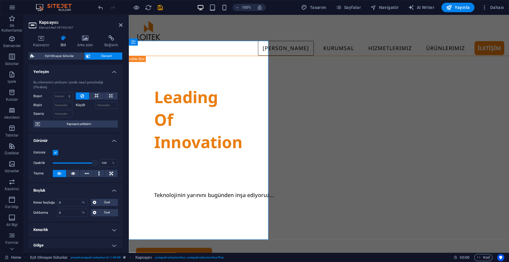
click at [118, 25] on header "Kapsayıcı Element #ed-997552437" at bounding box center [76, 22] width 94 height 15
click at [119, 22] on h2 "Kapsayıcı" at bounding box center [80, 22] width 83 height 5
click at [121, 24] on icon at bounding box center [121, 25] width 4 height 5
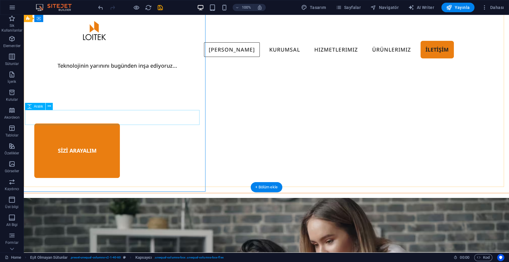
scroll to position [66, 0]
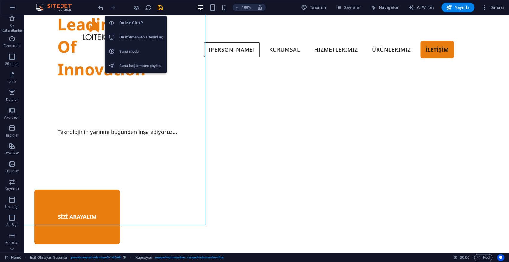
click at [134, 34] on h6 "Ön izleme web sitesini aç" at bounding box center [141, 37] width 44 height 7
click at [129, 23] on h6 "Ön İzle Ctrl+P" at bounding box center [141, 22] width 44 height 7
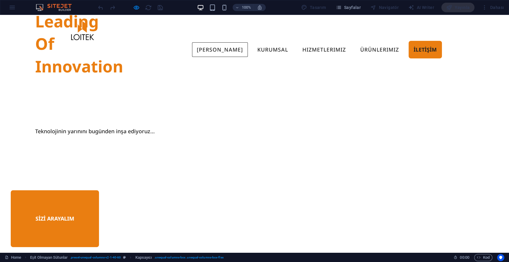
scroll to position [38, 0]
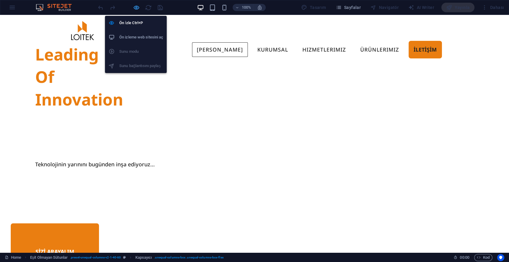
click at [136, 6] on icon "button" at bounding box center [136, 7] width 7 height 7
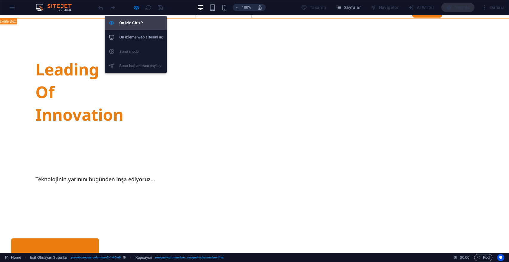
scroll to position [33, 0]
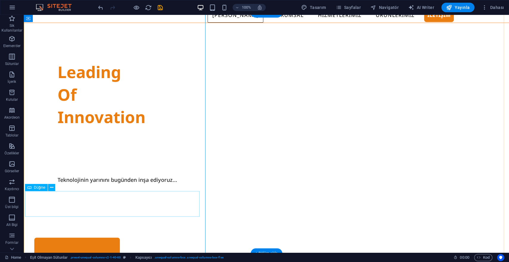
click at [40, 238] on div "SİZİ ARAYALIM" at bounding box center [266, 265] width 464 height 55
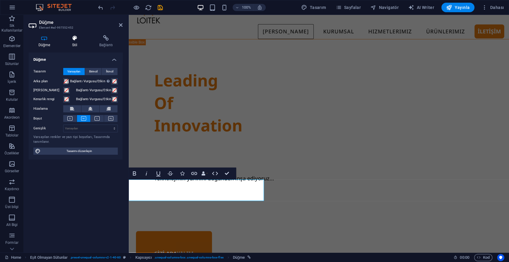
click at [75, 37] on icon at bounding box center [74, 38] width 25 height 6
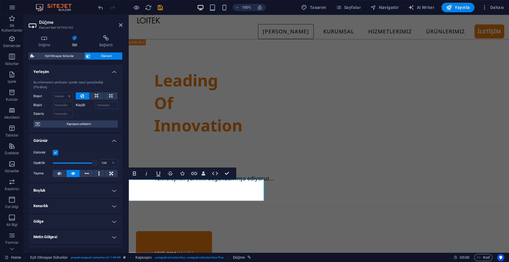
click at [59, 207] on h4 "Kenarlık" at bounding box center [76, 206] width 94 height 14
click at [68, 196] on h4 "Boşluk" at bounding box center [76, 190] width 94 height 14
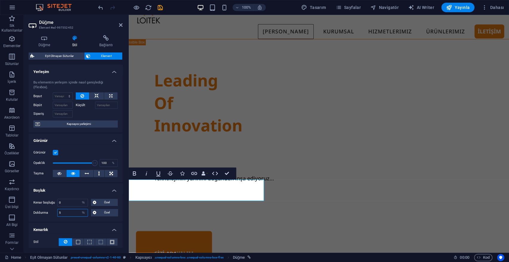
click at [70, 213] on input "5" at bounding box center [73, 212] width 30 height 7
type input "2"
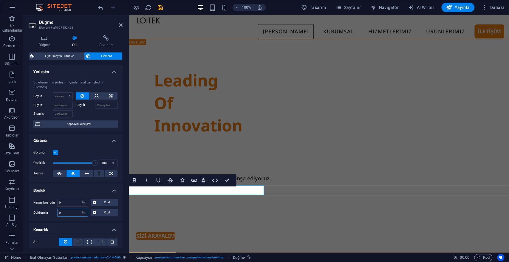
click at [72, 211] on input "0" at bounding box center [73, 212] width 30 height 7
type input "5"
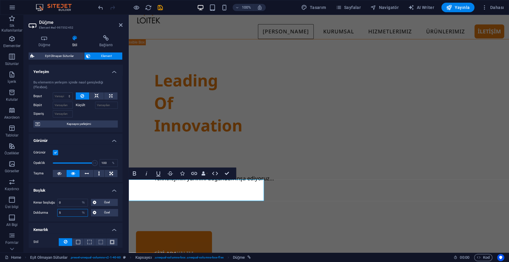
click at [67, 213] on input "5" at bounding box center [73, 212] width 30 height 7
click at [67, 204] on input "0" at bounding box center [73, 202] width 30 height 7
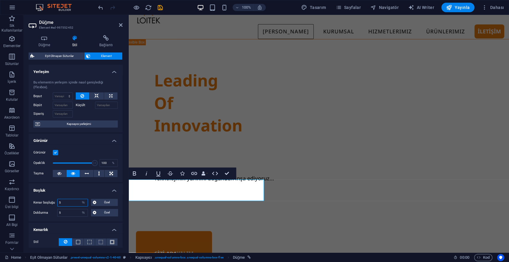
type input "5"
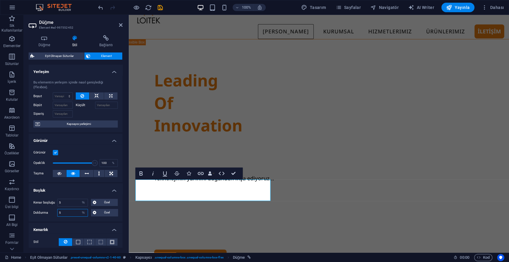
click at [74, 214] on input "5" at bounding box center [73, 212] width 30 height 7
type input "3"
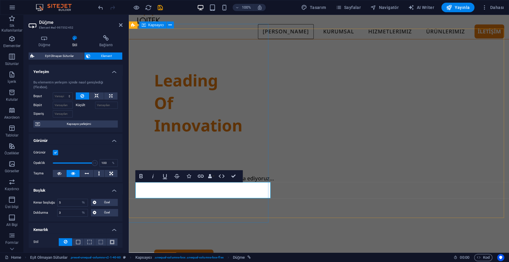
click at [192, 211] on div "Leading Of Innovation Teknolojinin yarınını bugünden inşa ediyoruz... SİZİ ARAY…" at bounding box center [319, 173] width 390 height 269
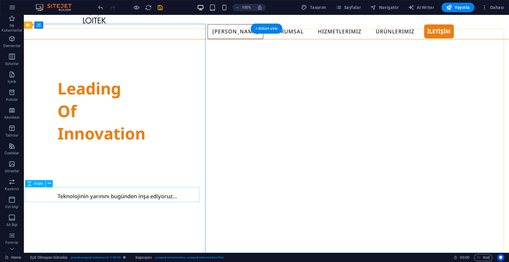
click at [59, 239] on div at bounding box center [266, 246] width 464 height 15
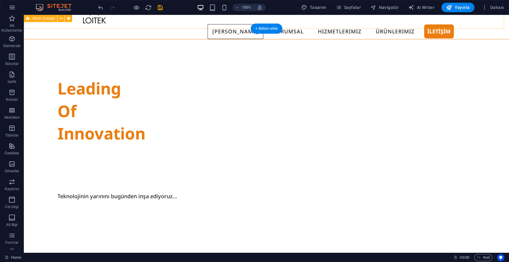
scroll to position [0, 0]
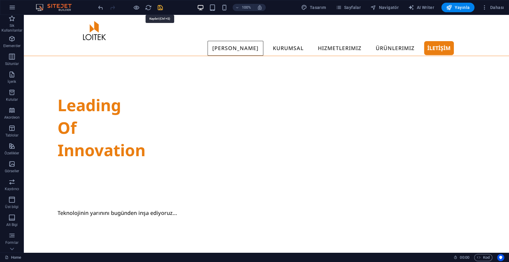
click at [160, 10] on icon "save" at bounding box center [160, 7] width 7 height 7
checkbox input "false"
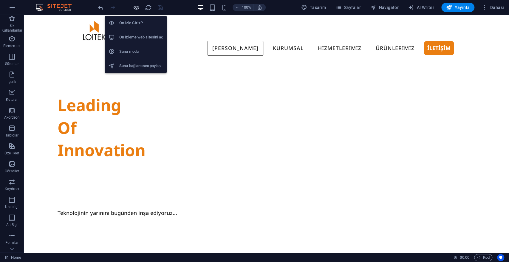
drag, startPoint x: 136, startPoint y: 6, endPoint x: 227, endPoint y: 10, distance: 91.3
click at [136, 6] on icon "button" at bounding box center [136, 7] width 7 height 7
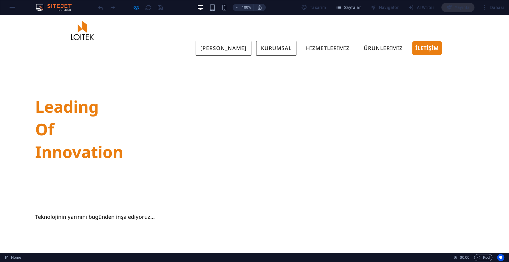
click at [266, 41] on link "KURUMSAL" at bounding box center [276, 48] width 40 height 15
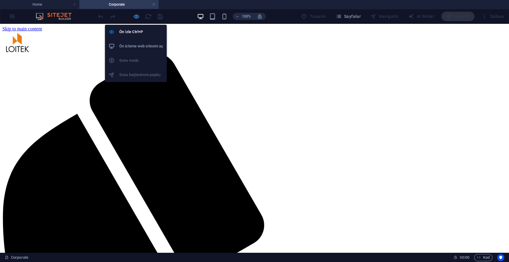
click at [136, 15] on icon "button" at bounding box center [136, 16] width 7 height 7
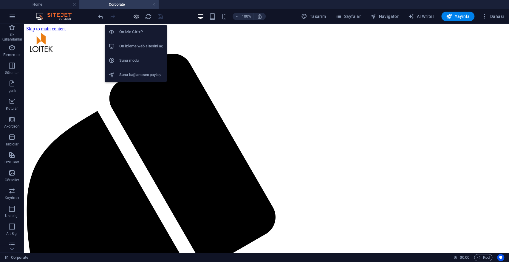
click at [136, 15] on icon "button" at bounding box center [136, 16] width 7 height 7
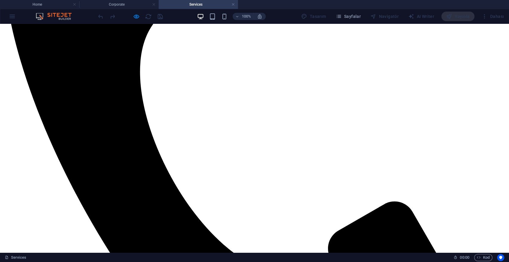
scroll to position [165, 0]
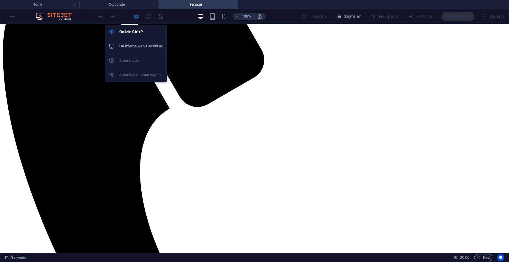
click at [133, 18] on icon "button" at bounding box center [136, 16] width 7 height 7
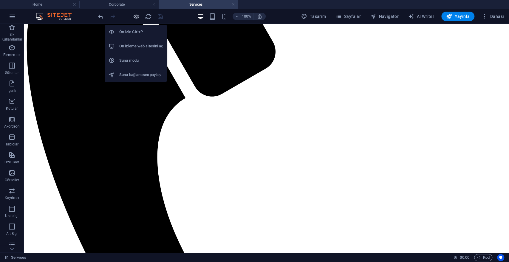
scroll to position [165, 0]
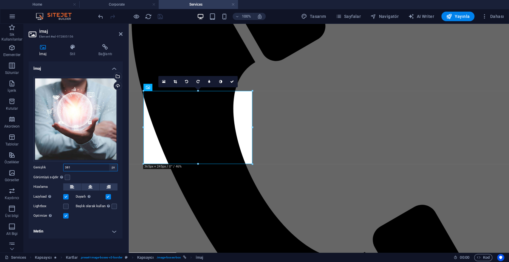
click at [114, 167] on select "Varsayılan otomatik px rem % em vh vw" at bounding box center [113, 167] width 8 height 7
select select "%"
click at [109, 164] on select "Varsayılan otomatik px rem % em vh vw" at bounding box center [113, 167] width 8 height 7
type input "100"
click at [119, 33] on icon at bounding box center [121, 34] width 4 height 5
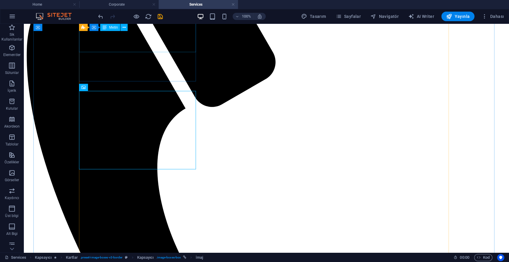
scroll to position [165, 0]
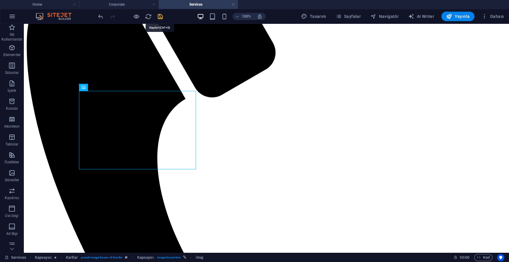
click at [160, 19] on icon "save" at bounding box center [160, 16] width 7 height 7
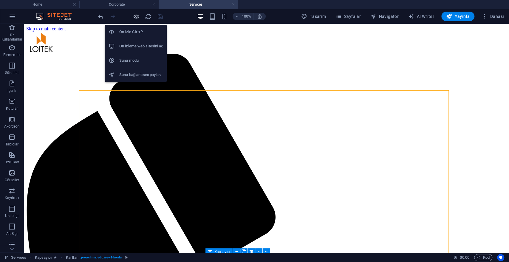
click at [135, 18] on icon "button" at bounding box center [136, 16] width 7 height 7
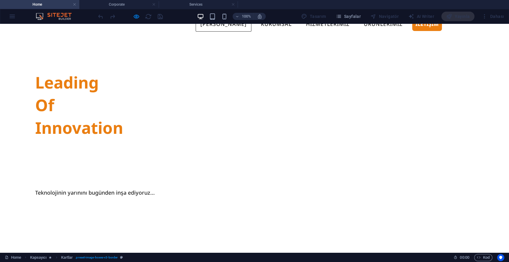
scroll to position [33, 0]
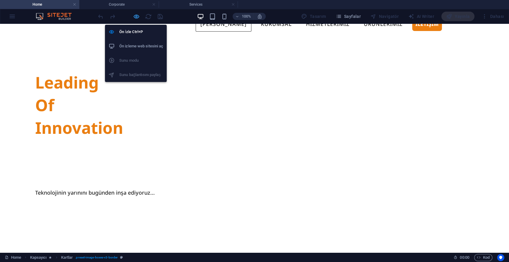
click at [133, 16] on icon "button" at bounding box center [136, 16] width 7 height 7
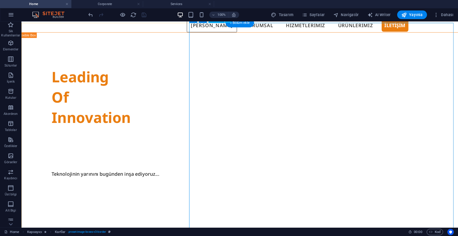
scroll to position [29, 0]
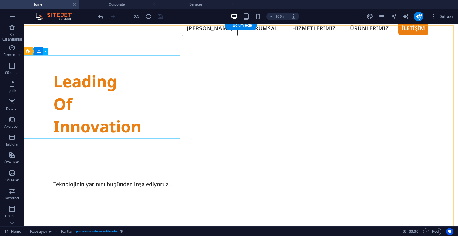
click at [51, 77] on div "Leading Of Innovation" at bounding box center [241, 103] width 416 height 109
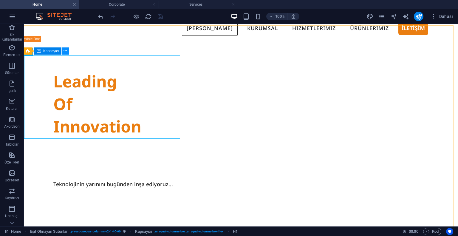
click at [63, 51] on icon at bounding box center [64, 51] width 3 height 6
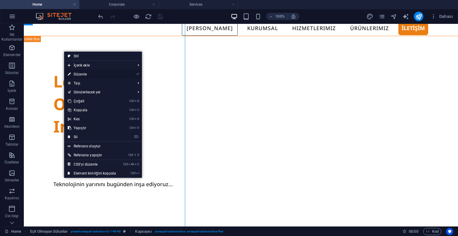
click at [80, 74] on link "⏎ Düzenle" at bounding box center [91, 74] width 55 height 9
select select "%"
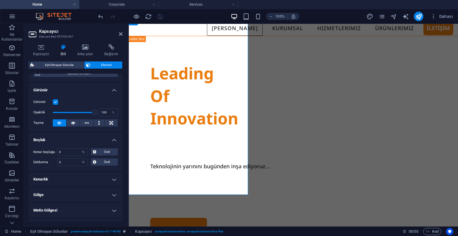
scroll to position [89, 0]
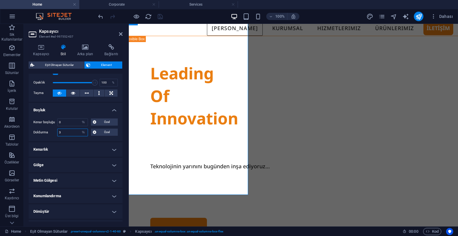
click at [69, 130] on input "3" at bounding box center [73, 132] width 30 height 7
type input "5"
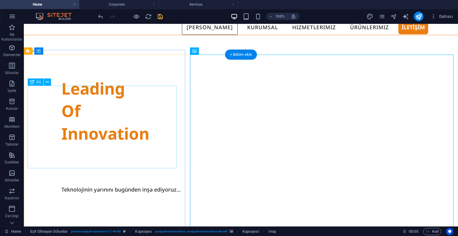
scroll to position [0, 0]
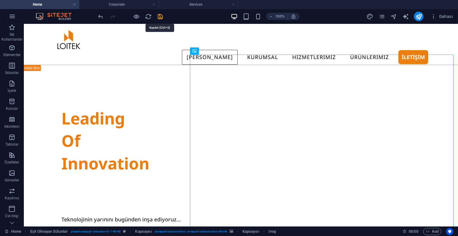
click at [159, 16] on icon "save" at bounding box center [160, 16] width 7 height 7
checkbox input "false"
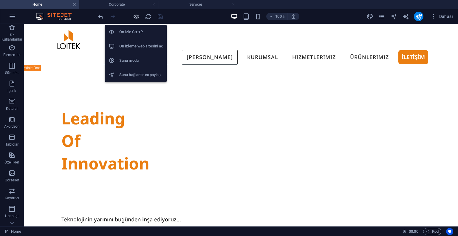
click at [136, 15] on icon "button" at bounding box center [136, 16] width 7 height 7
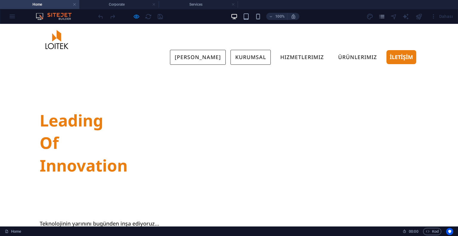
click at [253, 50] on link "KURUMSAL" at bounding box center [250, 57] width 40 height 15
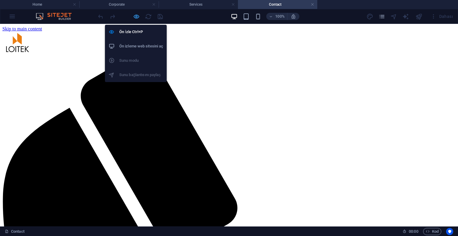
click at [136, 20] on icon "button" at bounding box center [136, 16] width 7 height 7
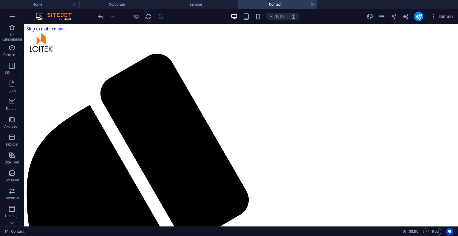
click at [130, 16] on div at bounding box center [130, 17] width 67 height 10
click at [134, 16] on icon "button" at bounding box center [136, 16] width 7 height 7
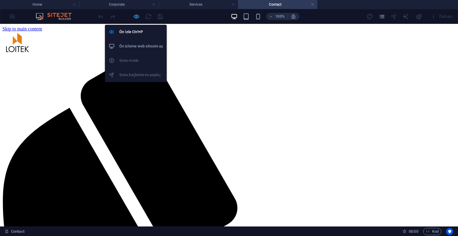
click at [132, 18] on div at bounding box center [130, 17] width 67 height 10
click at [134, 18] on icon "button" at bounding box center [136, 16] width 7 height 7
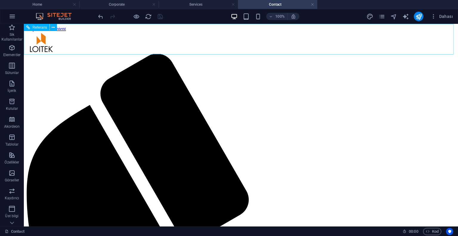
click at [57, 29] on div "Referans" at bounding box center [42, 27] width 37 height 7
click at [55, 28] on icon at bounding box center [53, 27] width 3 height 6
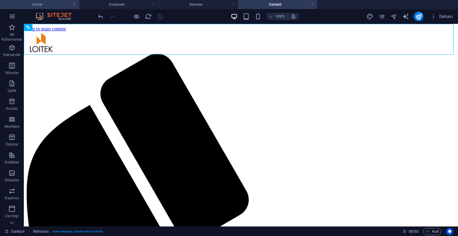
click at [61, 7] on h4 "Home" at bounding box center [39, 4] width 79 height 7
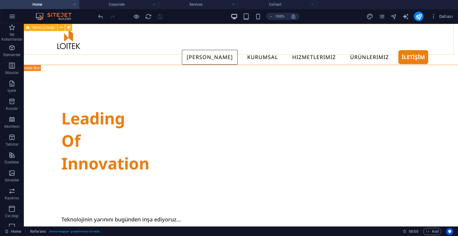
click at [67, 27] on icon at bounding box center [68, 27] width 3 height 6
select select "rem"
select select "preset-menu-v2-wide"
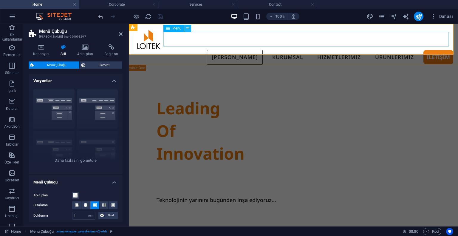
click at [185, 30] on button at bounding box center [187, 28] width 7 height 7
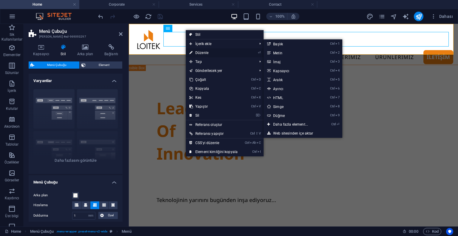
click at [195, 51] on link "⏎ Düzenle" at bounding box center [213, 52] width 55 height 9
select select
select select "1"
select select
select select "5"
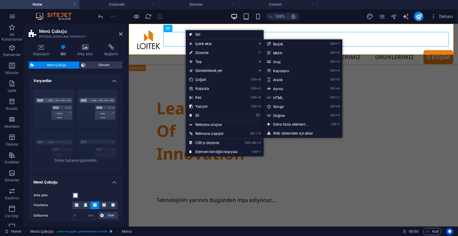
select select
select select "6"
select select
select select "7"
select select
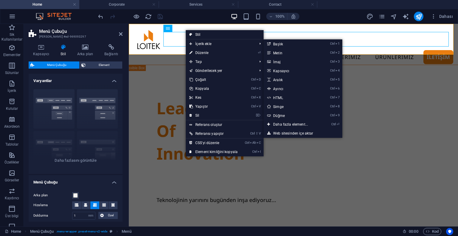
select select "8"
select select
select select "9"
select select
select select "10"
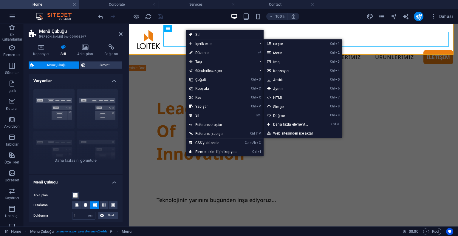
select select
select select "11"
select select
select select "12"
select select
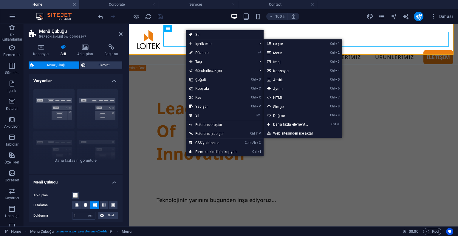
select select "13"
select select
select select "14"
select select
select select "15"
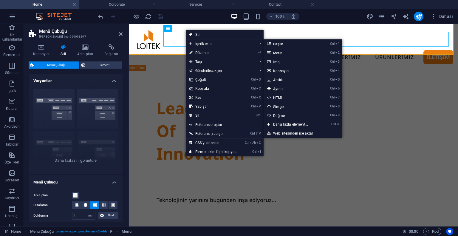
select select
select select "16"
select select
select select "17"
select select
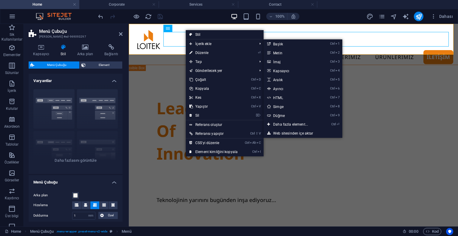
select select "18"
select select
select select "19"
select select
select select "20"
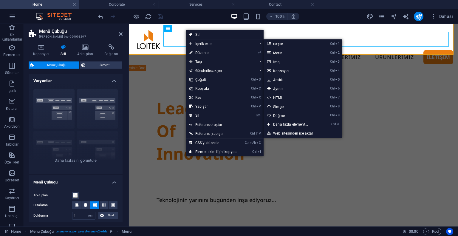
select select
select select "21"
select select
select select "22"
select select
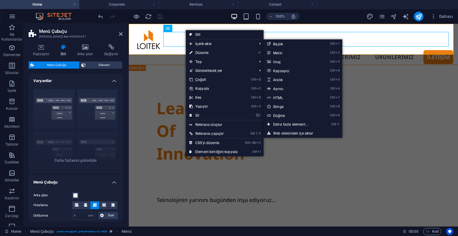
select select "23"
select select
select select "24"
select select
select select "25"
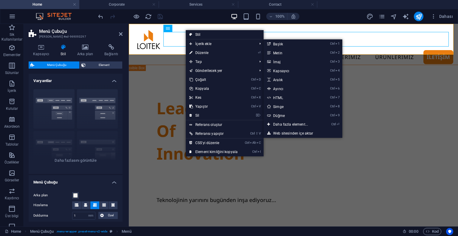
select select
select select "primary"
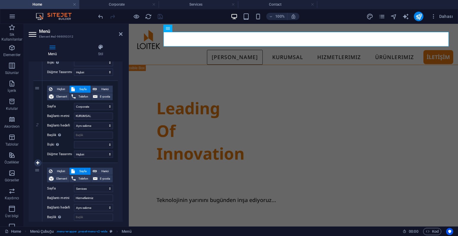
scroll to position [149, 0]
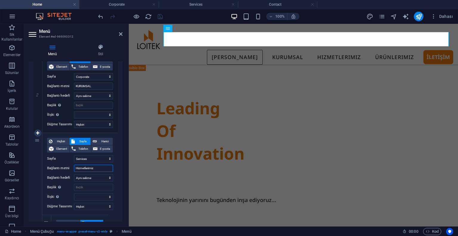
click at [97, 167] on input "Hizmetlerimiz" at bounding box center [93, 168] width 39 height 7
type input "Hizmetlerimizz"
select select
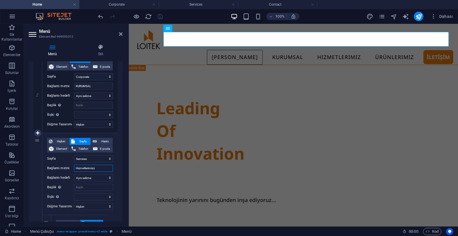
select select
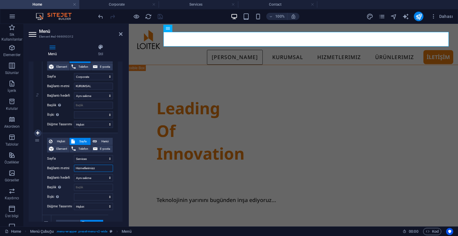
select select
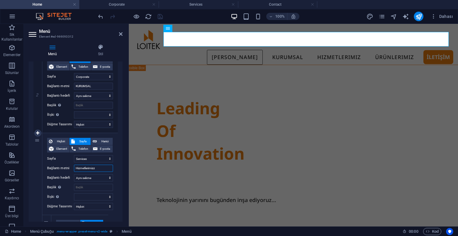
select select
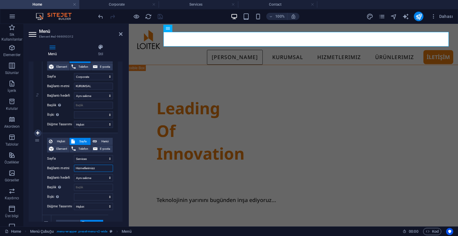
select select
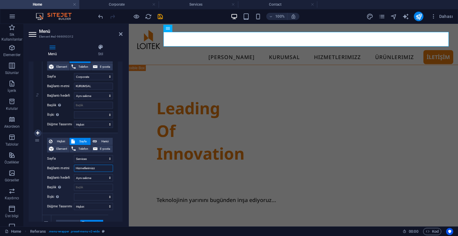
type input "Hizmetlerimiz"
select select
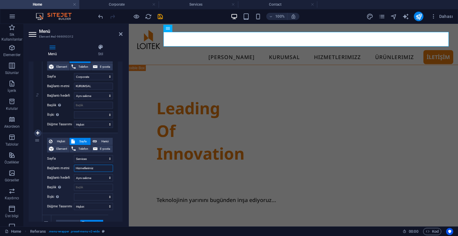
select select
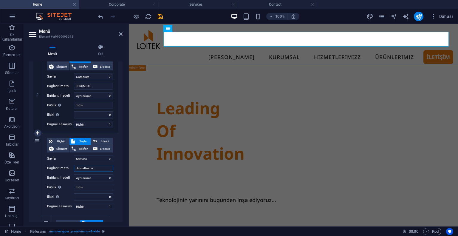
select select
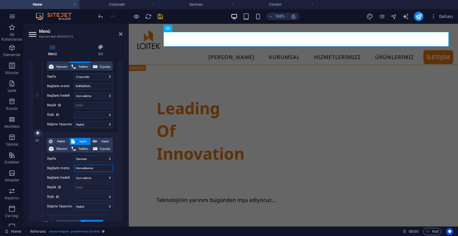
select select
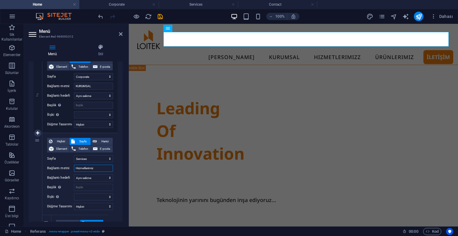
select select
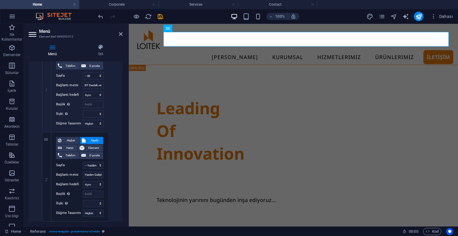
scroll to position [202, 0]
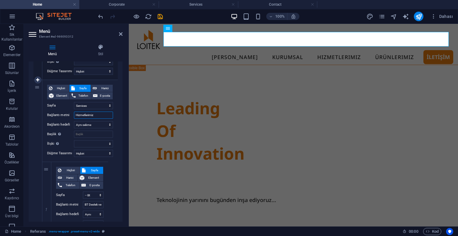
click at [95, 117] on input "Hizmetlerimiz" at bounding box center [93, 114] width 39 height 7
type input "HİZMETLERİMİZ"
select select
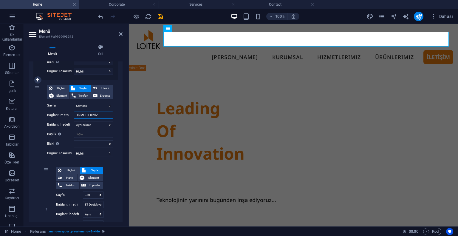
select select
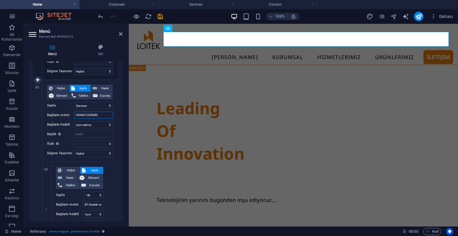
select select
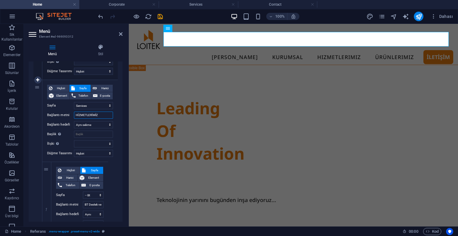
select select
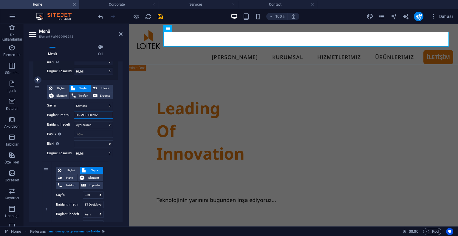
select select
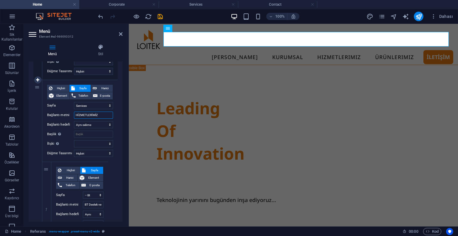
select select
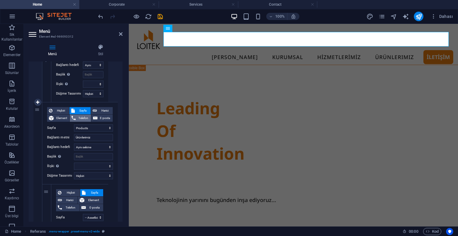
scroll to position [1007, 0]
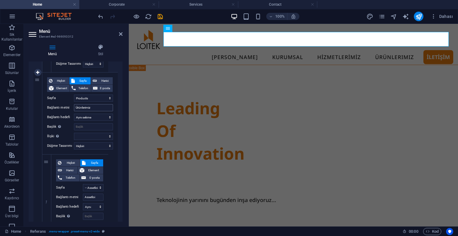
type input "HİZMETLERİMİZ"
click at [96, 108] on input "Ürünlerimiz" at bounding box center [93, 107] width 39 height 7
type input "ü"
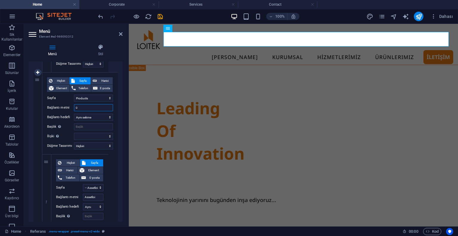
select select
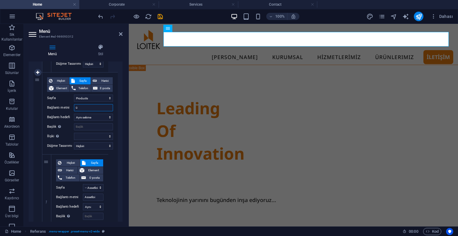
select select
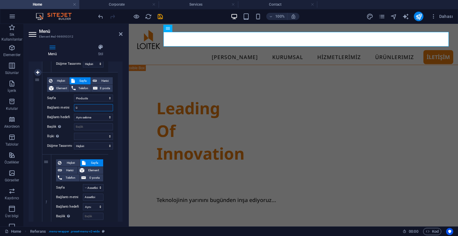
select select
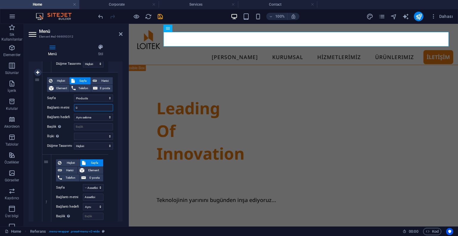
select select
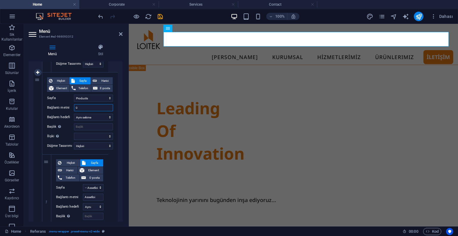
select select
type input "ü"
type input "ÜRÜNLERİMİZ"
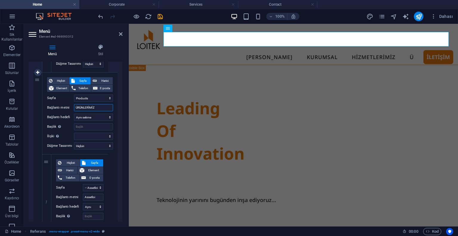
select select
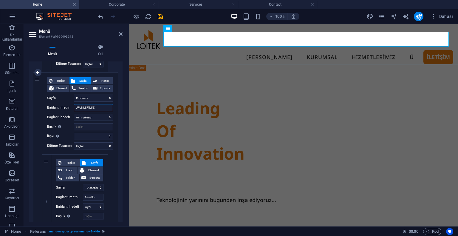
select select
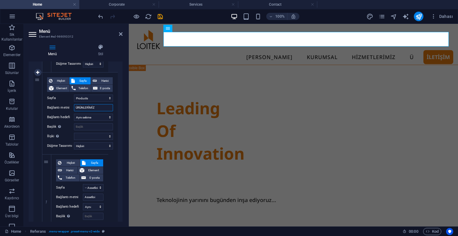
select select
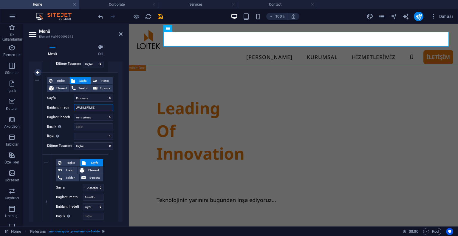
select select
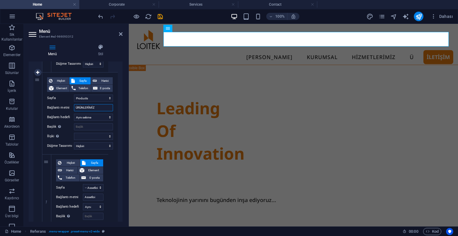
select select
type input "ÜRÜNLERİMİZ"
click at [162, 18] on icon "save" at bounding box center [160, 16] width 7 height 7
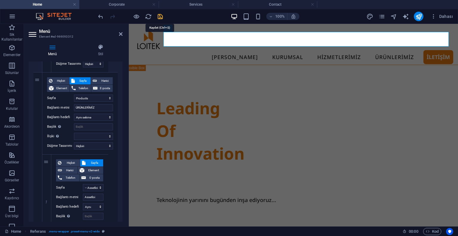
checkbox input "false"
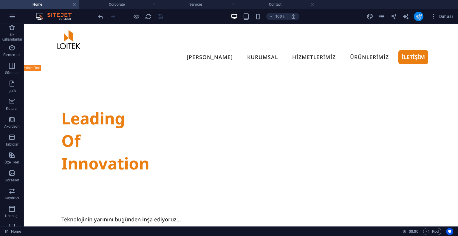
click at [417, 17] on icon "publish" at bounding box center [418, 16] width 7 height 7
